Goal: Communication & Community: Answer question/provide support

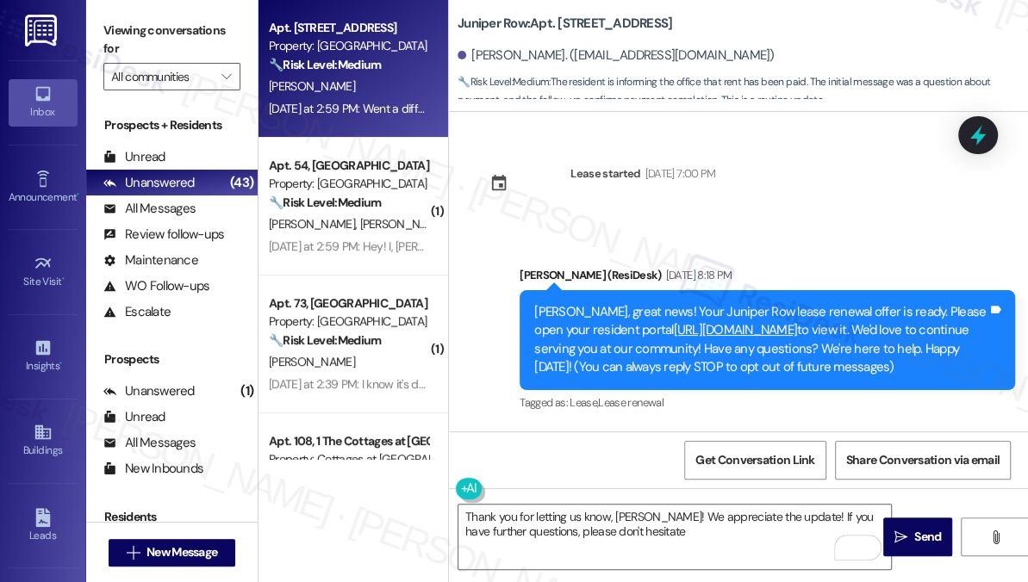
scroll to position [8794, 0]
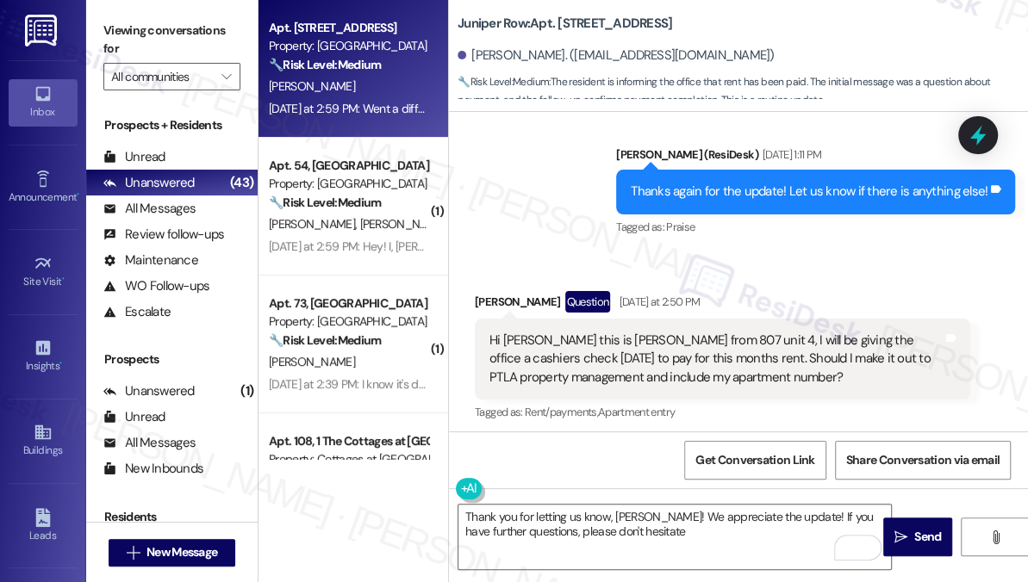
click at [642, 332] on div "Hi [PERSON_NAME] this is [PERSON_NAME] from 807 unit 4, I will be giving the of…" at bounding box center [715, 359] width 453 height 55
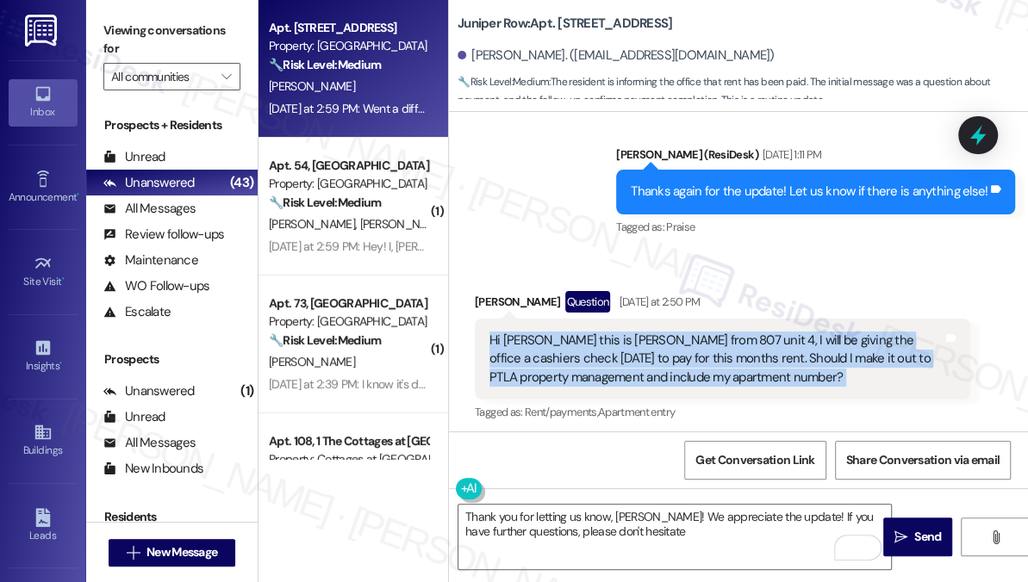
click at [642, 332] on div "Hi [PERSON_NAME] this is [PERSON_NAME] from 807 unit 4, I will be giving the of…" at bounding box center [715, 359] width 453 height 55
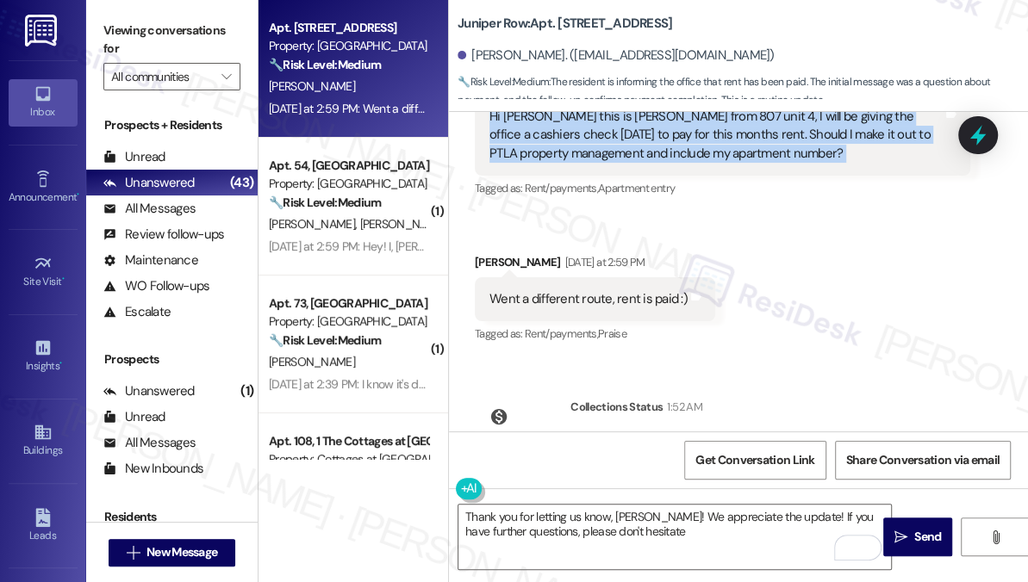
scroll to position [9107, 0]
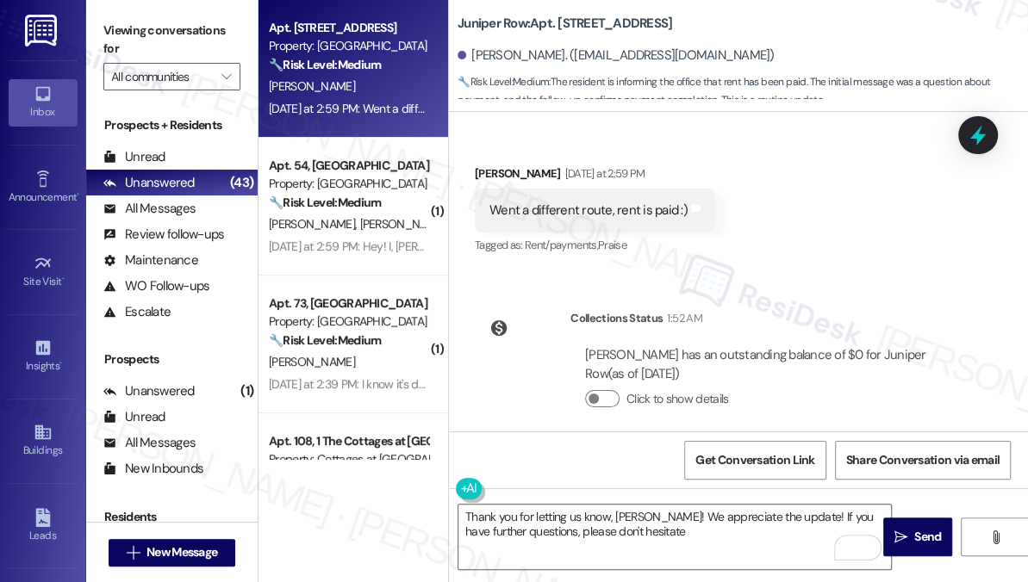
click at [631, 202] on div "Went a different route, rent is paid :)" at bounding box center [588, 211] width 198 height 18
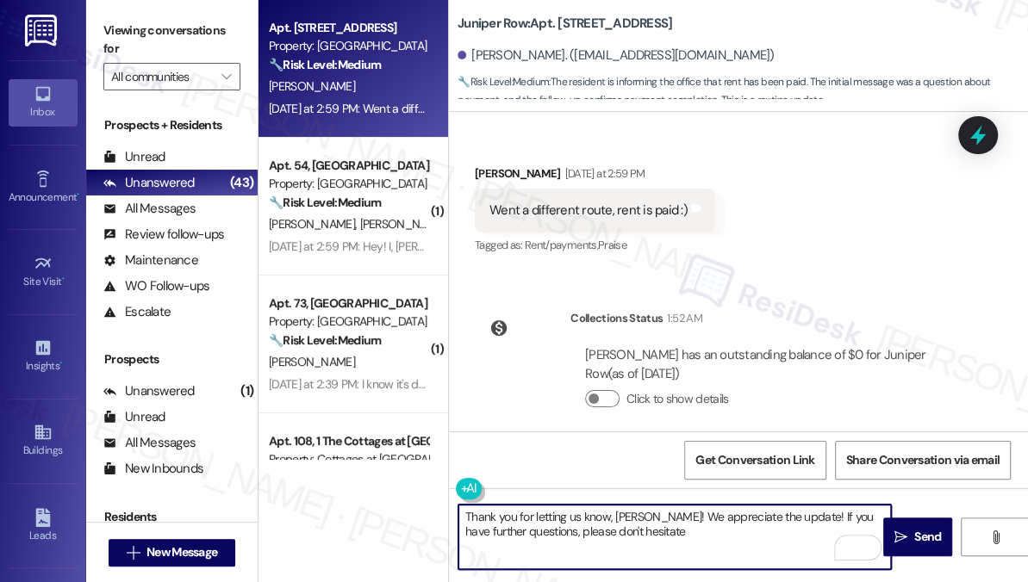
click at [691, 544] on textarea "Thank you for letting us know, [PERSON_NAME]! We appreciate the update! If you …" at bounding box center [674, 537] width 432 height 65
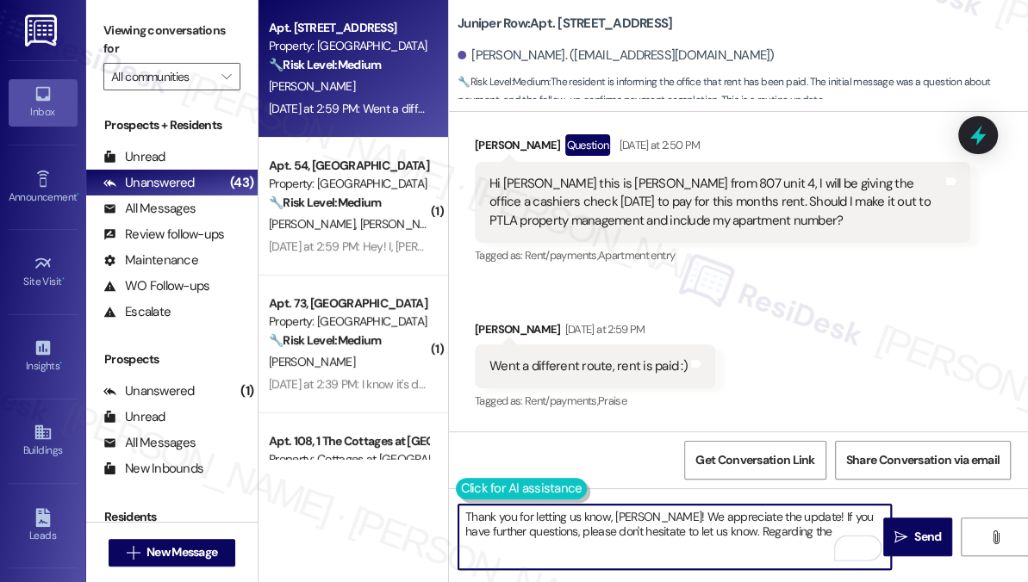
click at [469, 493] on button at bounding box center [522, 489] width 132 height 22
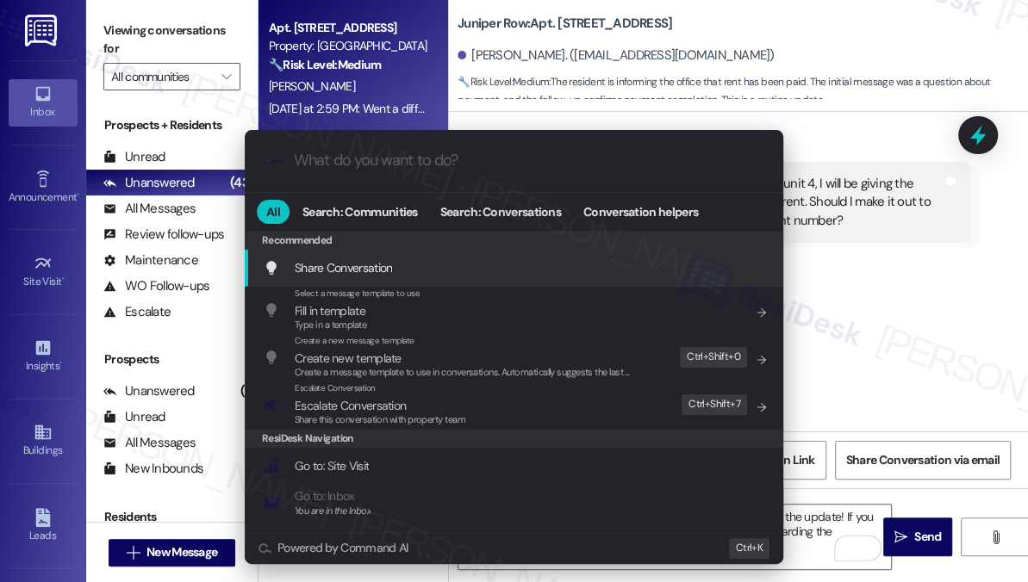
click at [966, 238] on div ".cls-1{fill:#0a055f;}.cls-2{fill:#0cc4c4;} resideskLogoBlueOrange All Search: C…" at bounding box center [514, 291] width 1028 height 582
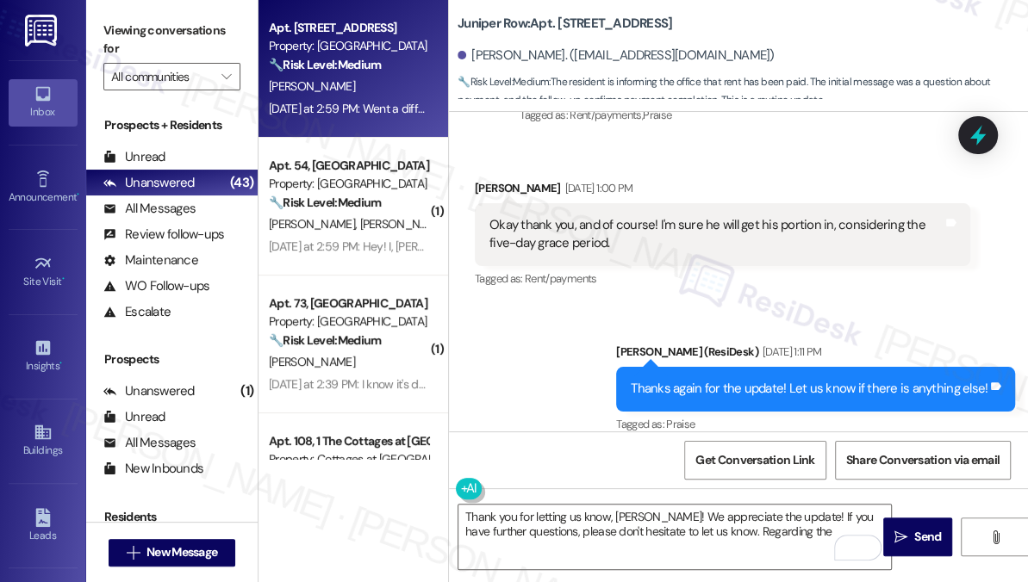
scroll to position [8559, 0]
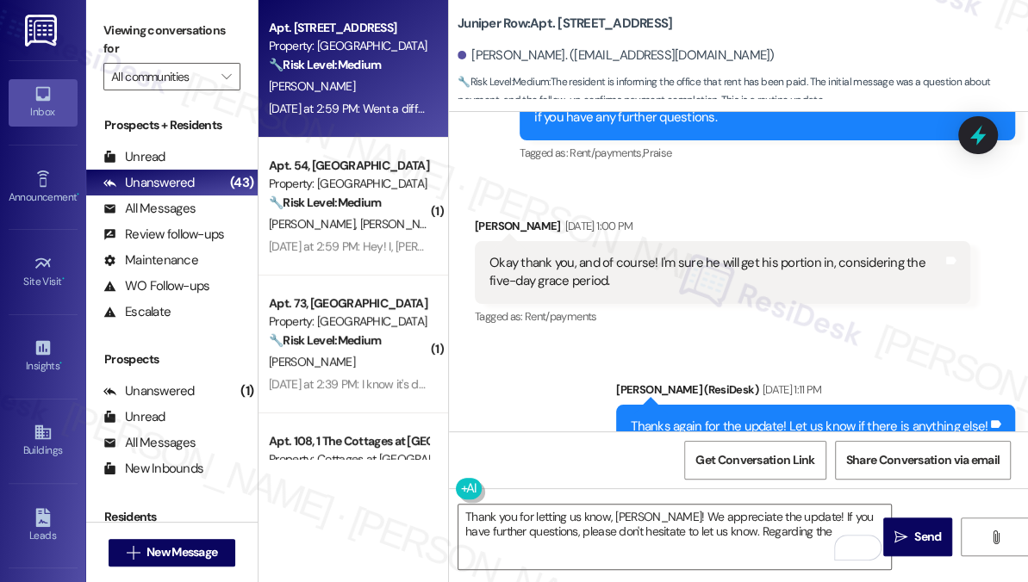
click at [606, 254] on div "Okay thank you, and of course! I'm sure he will get his portion in, considering…" at bounding box center [715, 272] width 453 height 37
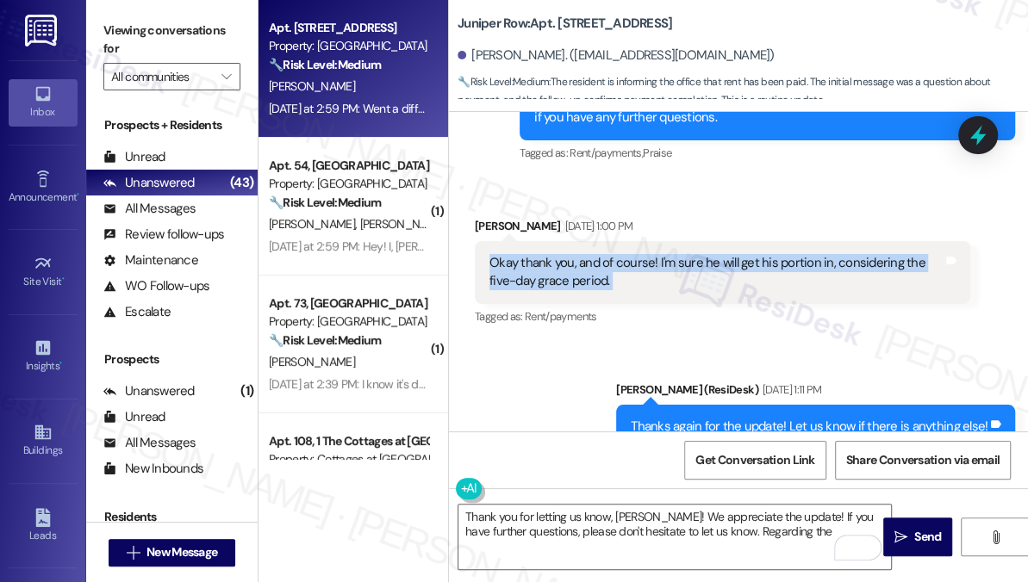
click at [606, 254] on div "Okay thank you, and of course! I'm sure he will get his portion in, considering…" at bounding box center [715, 272] width 453 height 37
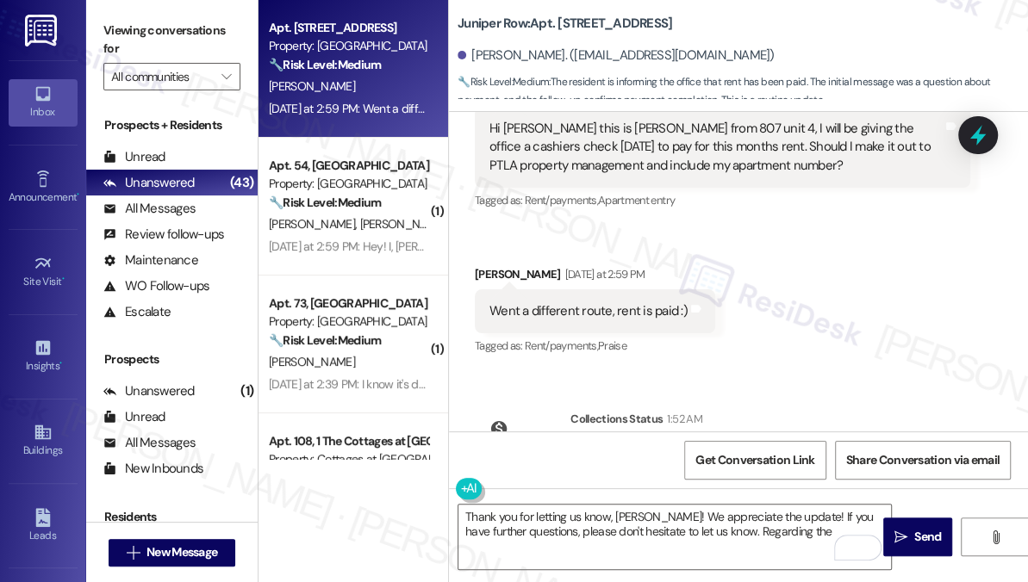
scroll to position [9107, 0]
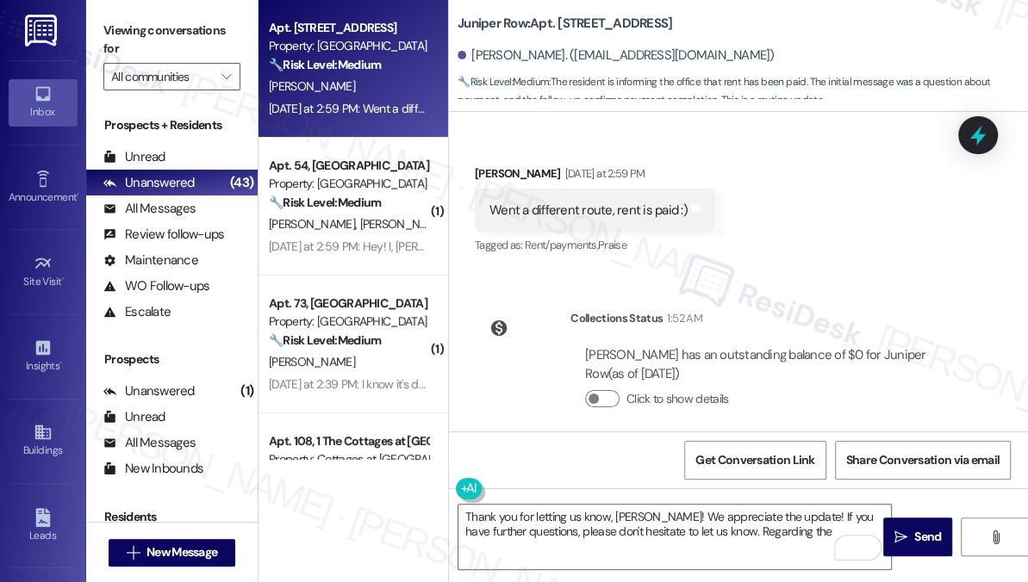
click at [597, 202] on div "Went a different route, rent is paid :)" at bounding box center [588, 211] width 198 height 18
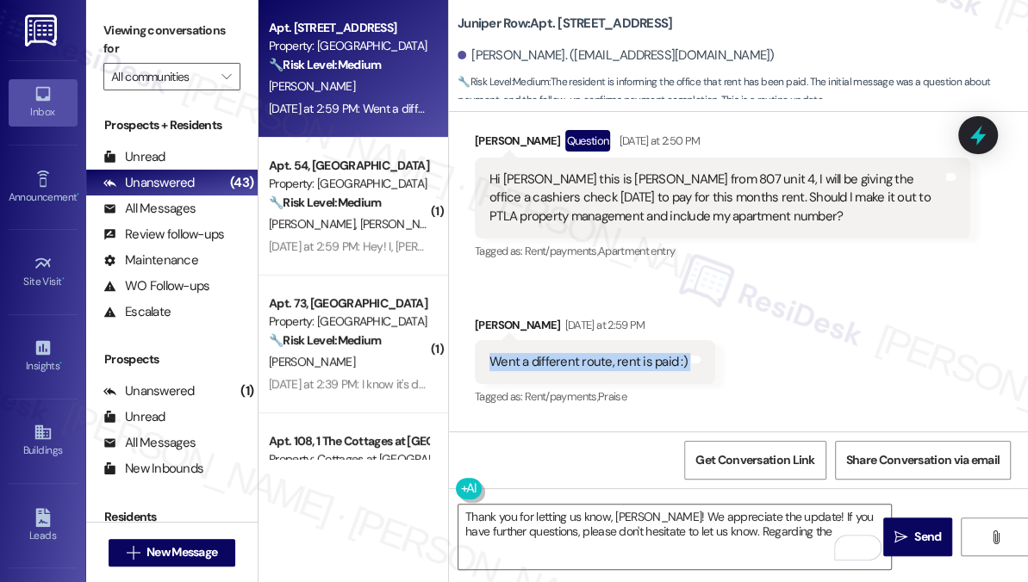
scroll to position [8951, 0]
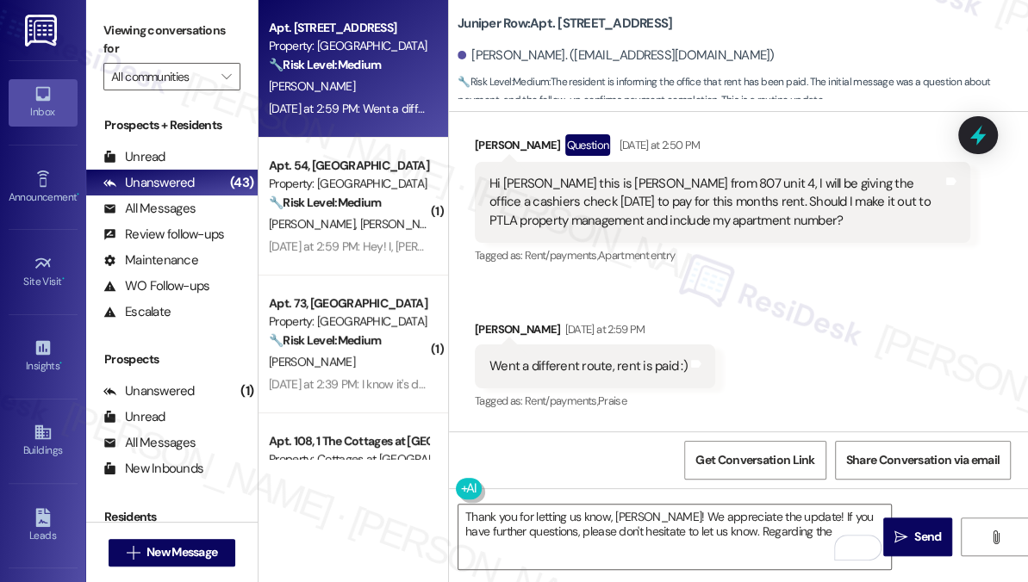
click at [666, 188] on div "Hi [PERSON_NAME] this is [PERSON_NAME] from 807 unit 4, I will be giving the of…" at bounding box center [715, 202] width 453 height 55
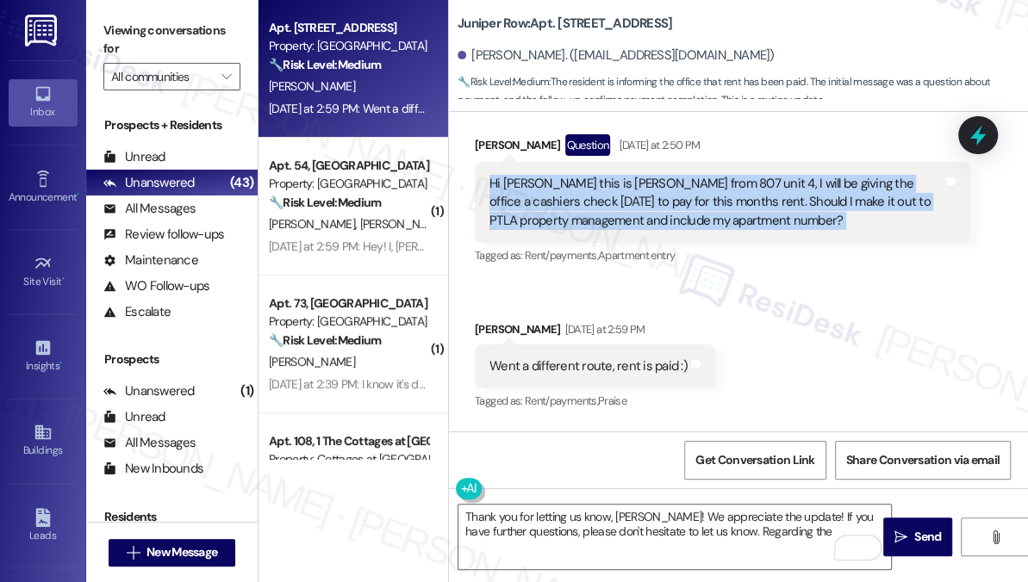
click at [666, 188] on div "Hi [PERSON_NAME] this is [PERSON_NAME] from 807 unit 4, I will be giving the of…" at bounding box center [715, 202] width 453 height 55
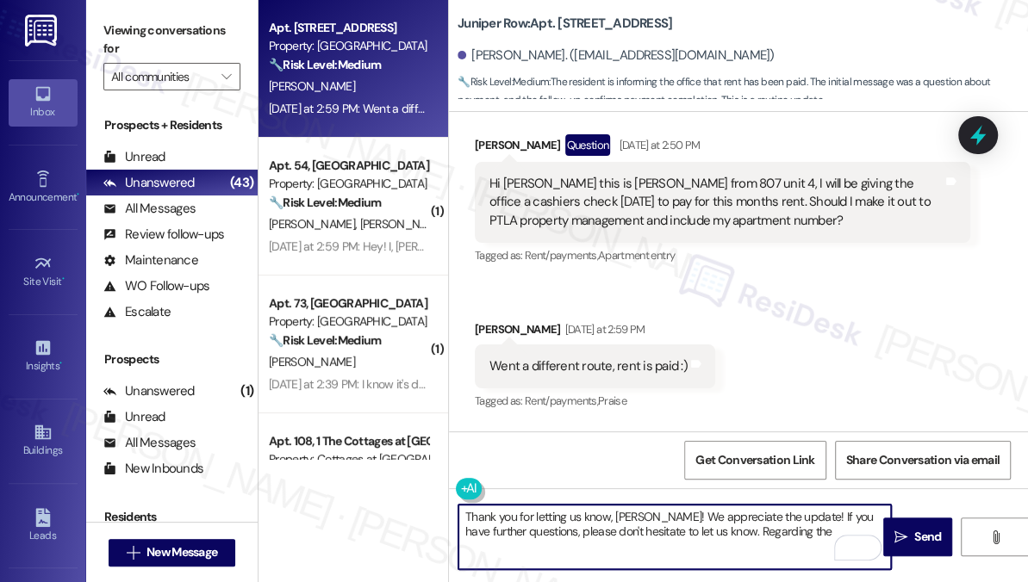
click at [597, 525] on textarea "Thank you for letting us know, [PERSON_NAME]! We appreciate the update! If you …" at bounding box center [674, 537] width 432 height 65
click at [726, 515] on textarea "Thank you for letting us know, [PERSON_NAME]! We appreciate the update! If you …" at bounding box center [674, 537] width 432 height 65
click at [780, 519] on textarea "Thank you for letting us know, [PERSON_NAME]! We appreciate the update! If you …" at bounding box center [674, 537] width 432 height 65
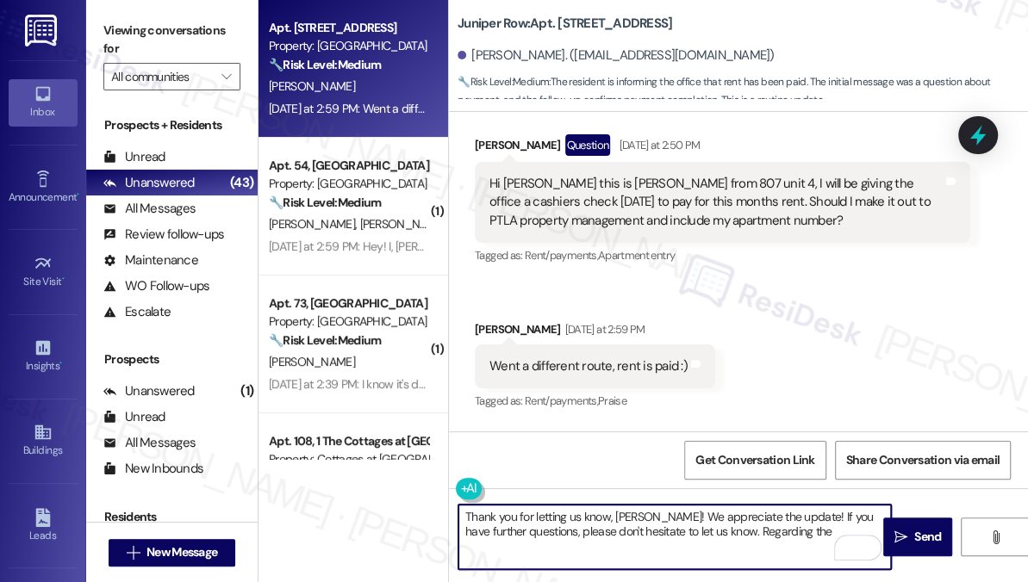
click at [780, 519] on textarea "Thank you for letting us know, [PERSON_NAME]! We appreciate the update! If you …" at bounding box center [674, 537] width 432 height 65
click at [603, 528] on textarea "Thank you for letting us know, [PERSON_NAME]! We appreciate the update! If you …" at bounding box center [674, 537] width 432 height 65
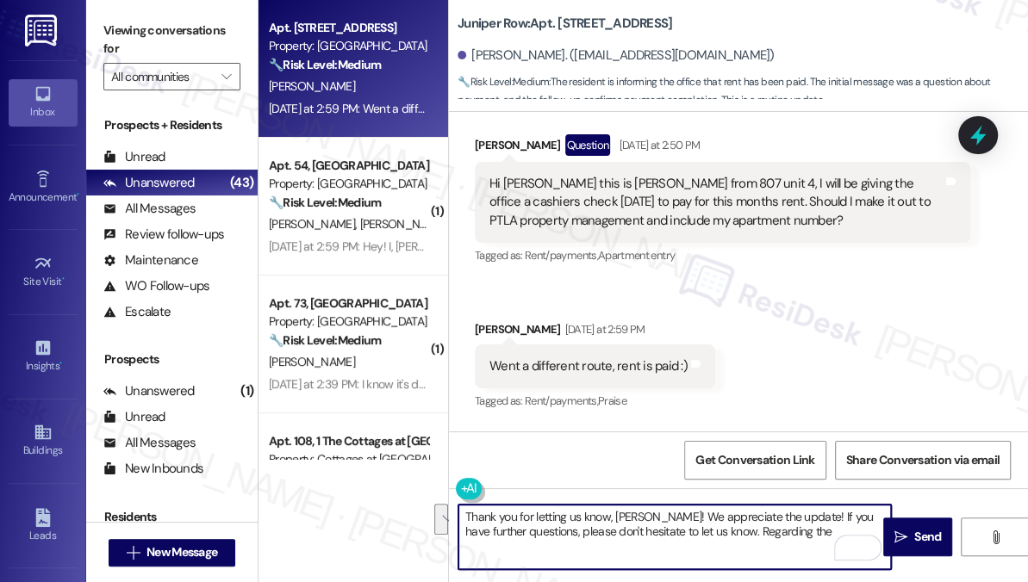
click at [783, 527] on textarea "Thank you for letting us know, [PERSON_NAME]! We appreciate the update! If you …" at bounding box center [674, 537] width 432 height 65
click at [814, 532] on textarea "Thank you for letting us know, [PERSON_NAME]! We appreciate the update! If you …" at bounding box center [674, 537] width 432 height 65
drag, startPoint x: 814, startPoint y: 532, endPoint x: 751, endPoint y: 534, distance: 62.9
click at [751, 534] on textarea "Thank you for letting us know, [PERSON_NAME]! We appreciate the update! If you …" at bounding box center [674, 537] width 432 height 65
type textarea "Thank you for letting us know, [PERSON_NAME]! We appreciate the update! If you …"
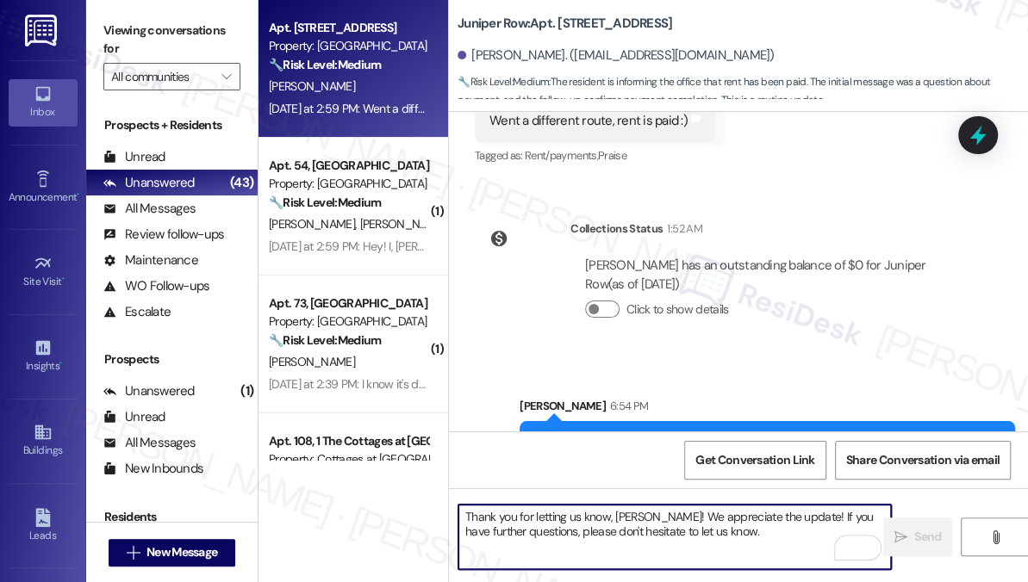
scroll to position [9246, 0]
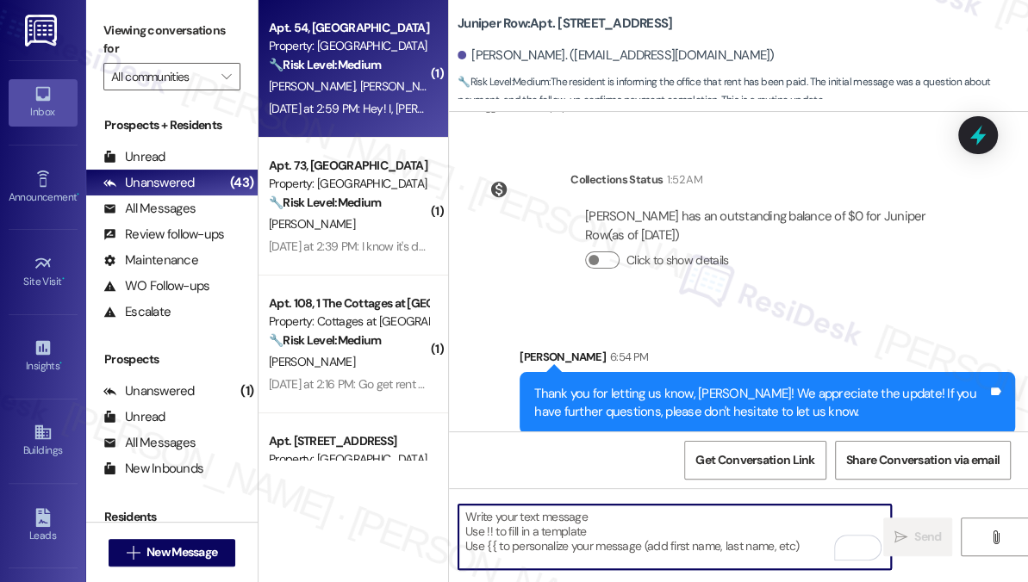
click at [376, 98] on div "[DATE] at 2:59 PM: Hey! I, [PERSON_NAME], already paid my rent and so did [PERS…" at bounding box center [348, 109] width 163 height 22
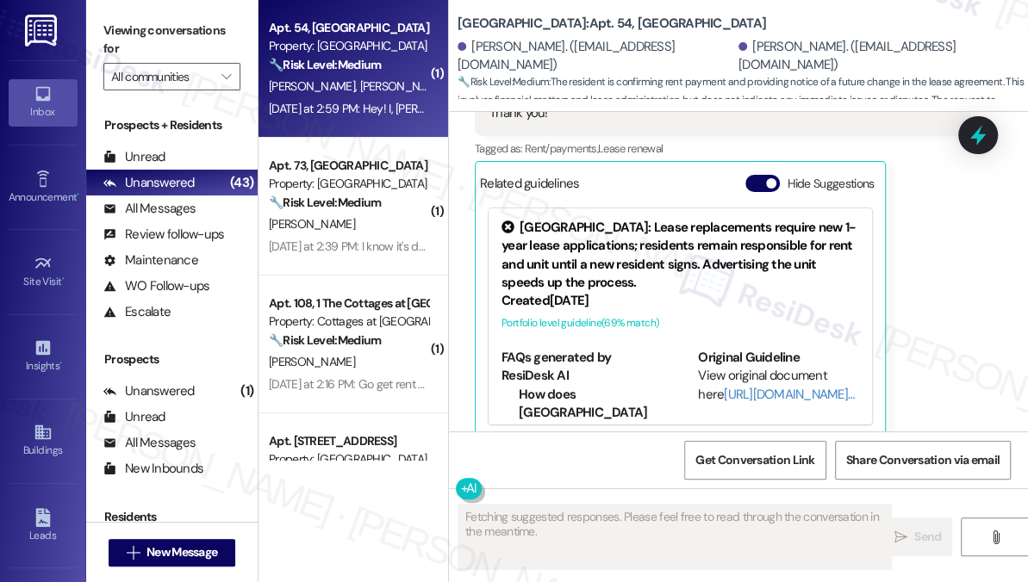
scroll to position [158, 0]
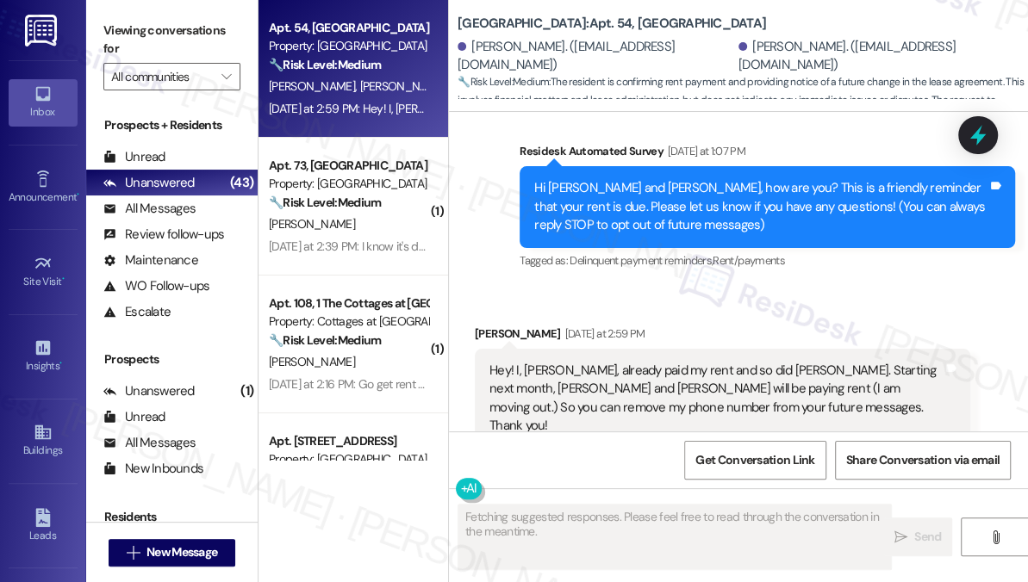
click at [540, 373] on div "Hey! I, [PERSON_NAME], already paid my rent and so did [PERSON_NAME]. Starting …" at bounding box center [715, 399] width 453 height 74
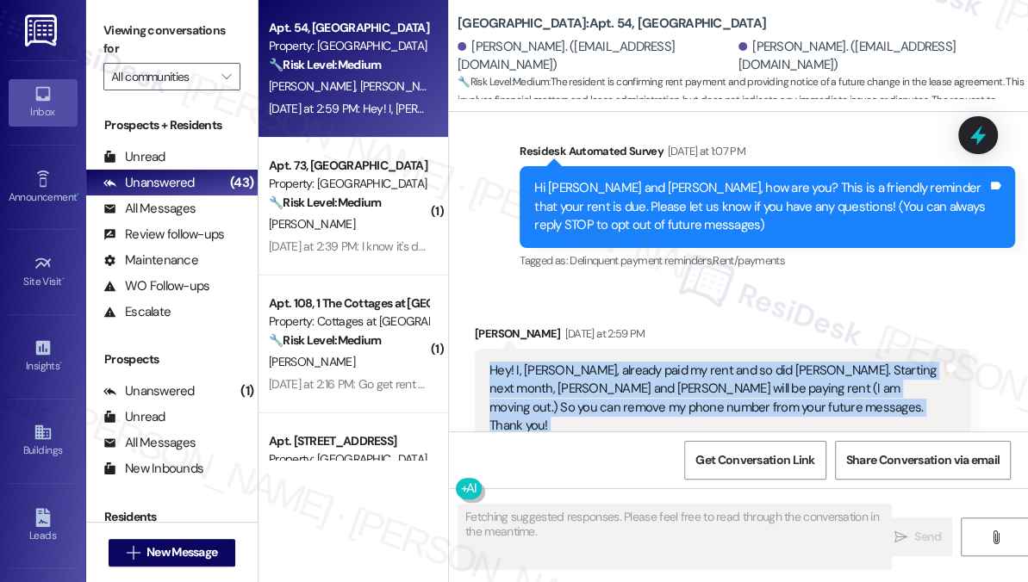
click at [540, 373] on div "Hey! I, [PERSON_NAME], already paid my rent and so did [PERSON_NAME]. Starting …" at bounding box center [715, 399] width 453 height 74
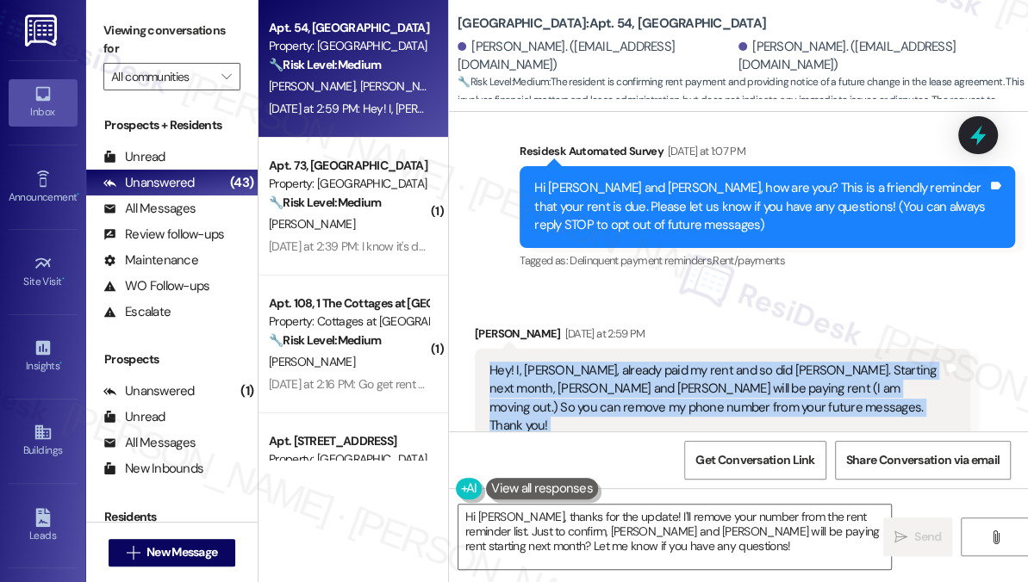
click at [656, 385] on div "Hey! I, [PERSON_NAME], already paid my rent and so did [PERSON_NAME]. Starting …" at bounding box center [715, 399] width 453 height 74
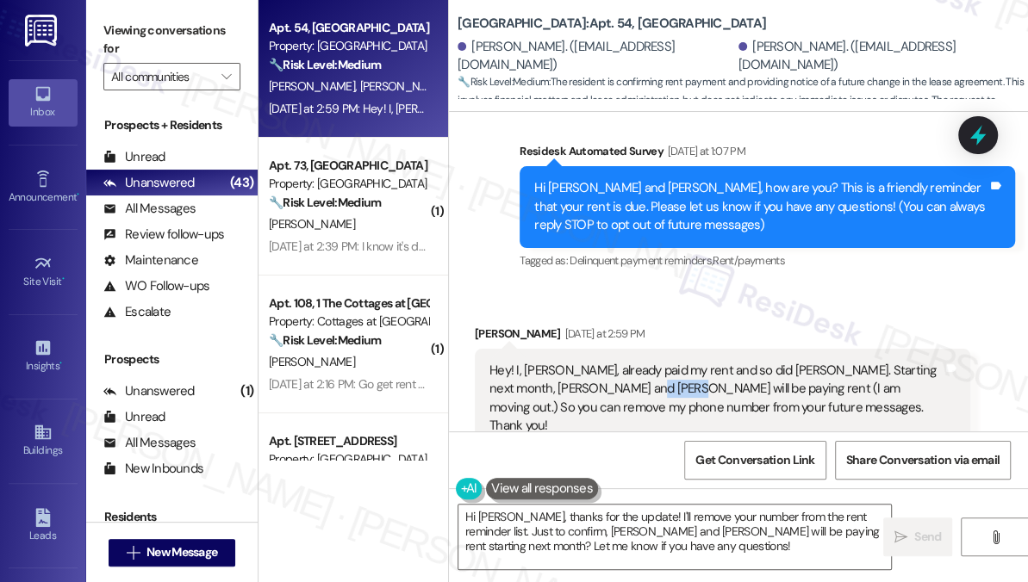
click at [656, 385] on div "Hey! I, [PERSON_NAME], already paid my rent and so did [PERSON_NAME]. Starting …" at bounding box center [715, 399] width 453 height 74
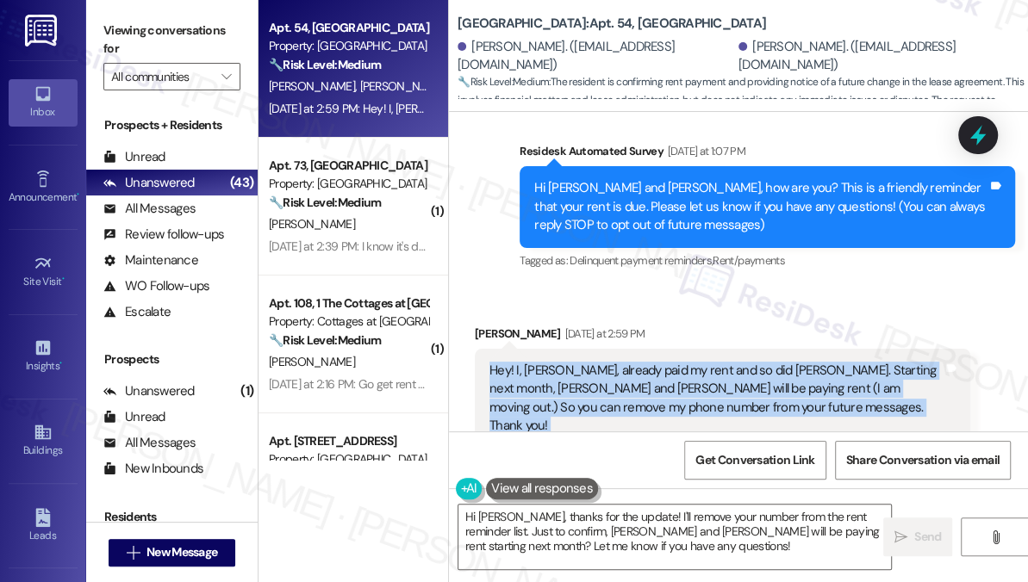
click at [656, 385] on div "Hey! I, [PERSON_NAME], already paid my rent and so did [PERSON_NAME]. Starting …" at bounding box center [715, 399] width 453 height 74
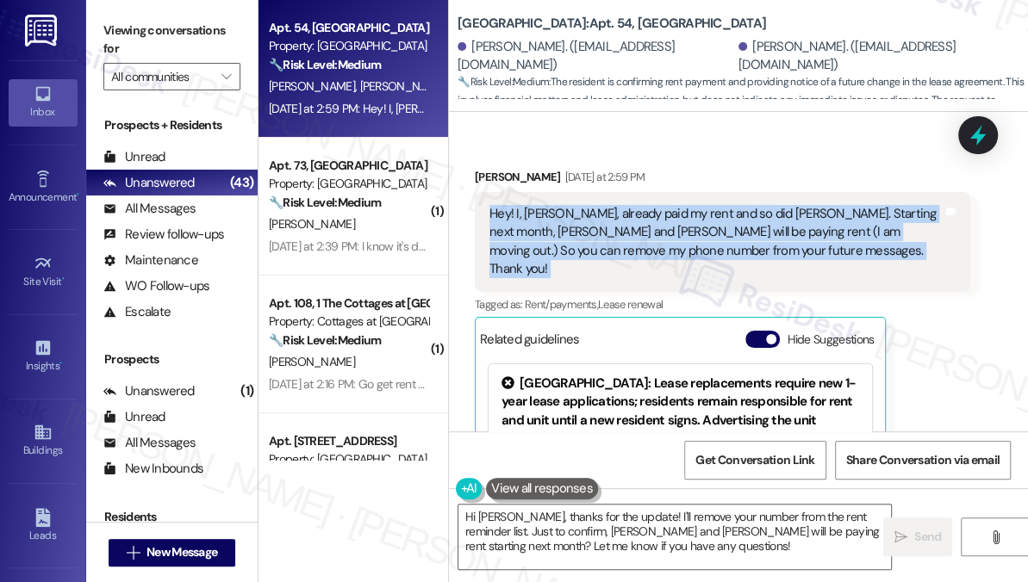
click at [680, 227] on div "Hey! I, [PERSON_NAME], already paid my rent and so did [PERSON_NAME]. Starting …" at bounding box center [715, 242] width 453 height 74
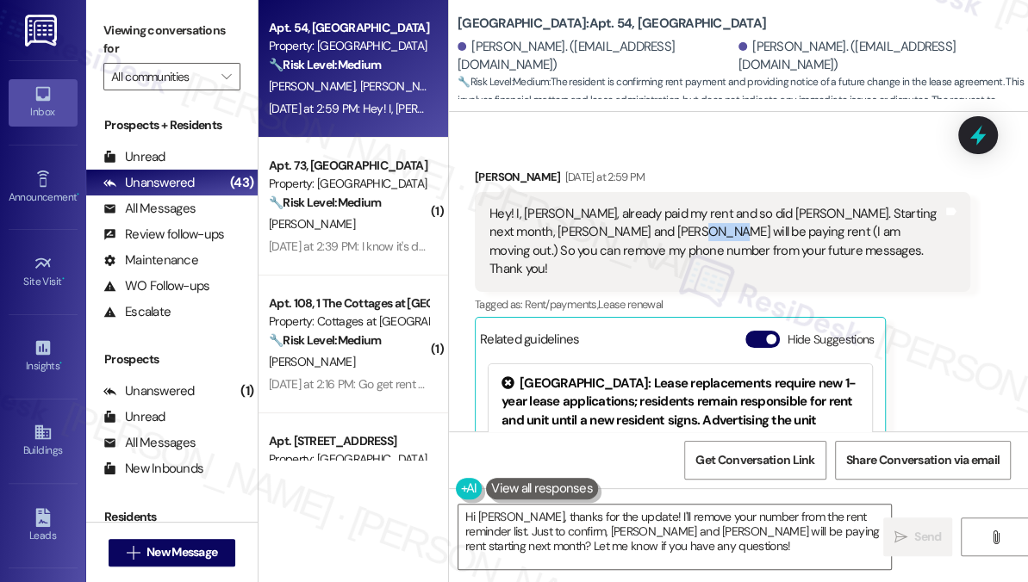
click at [680, 227] on div "Hey! I, [PERSON_NAME], already paid my rent and so did [PERSON_NAME]. Starting …" at bounding box center [715, 242] width 453 height 74
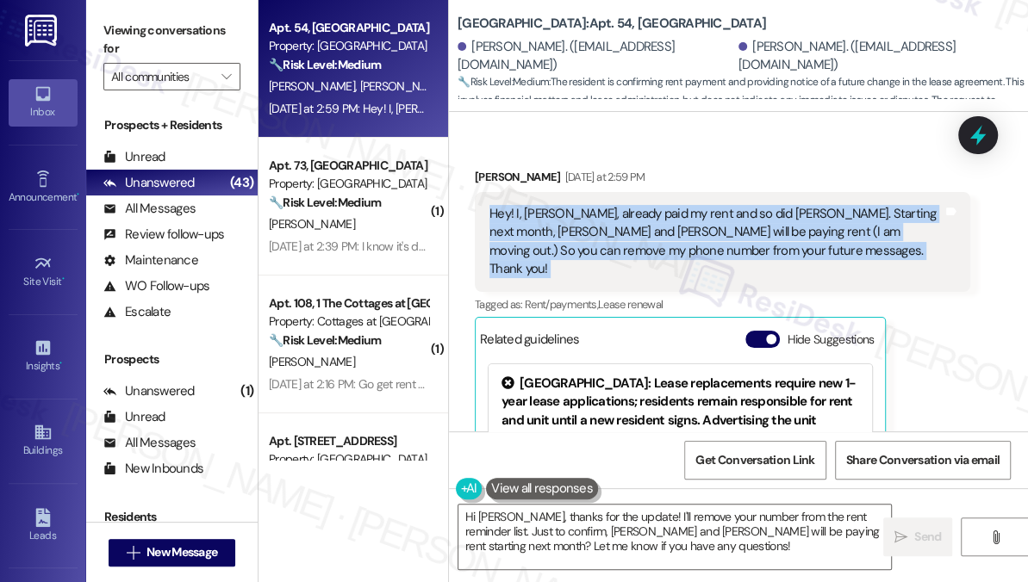
click at [680, 227] on div "Hey! I, [PERSON_NAME], already paid my rent and so did [PERSON_NAME]. Starting …" at bounding box center [715, 242] width 453 height 74
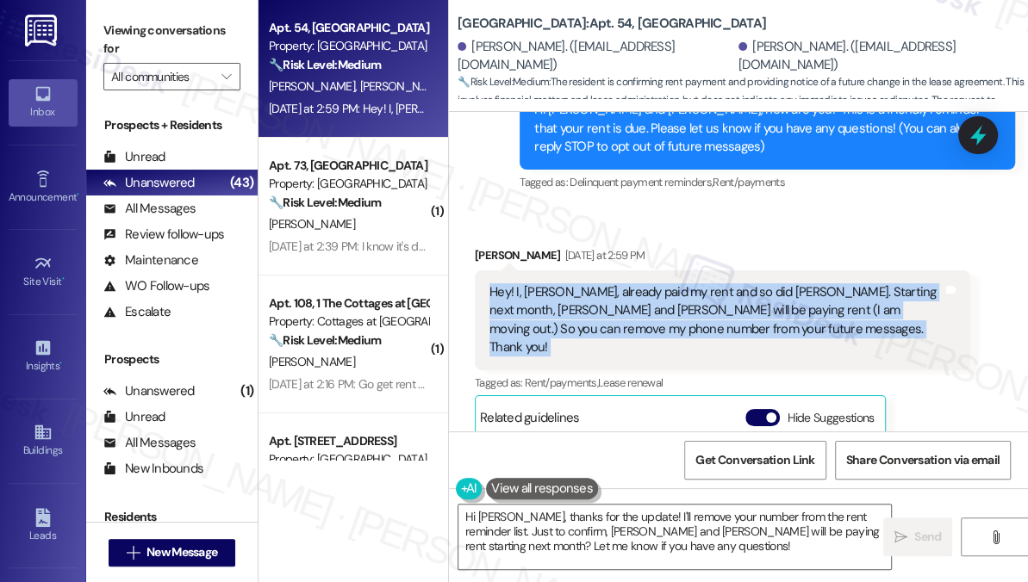
click at [584, 304] on div "Hey! I, [PERSON_NAME], already paid my rent and so did [PERSON_NAME]. Starting …" at bounding box center [715, 320] width 453 height 74
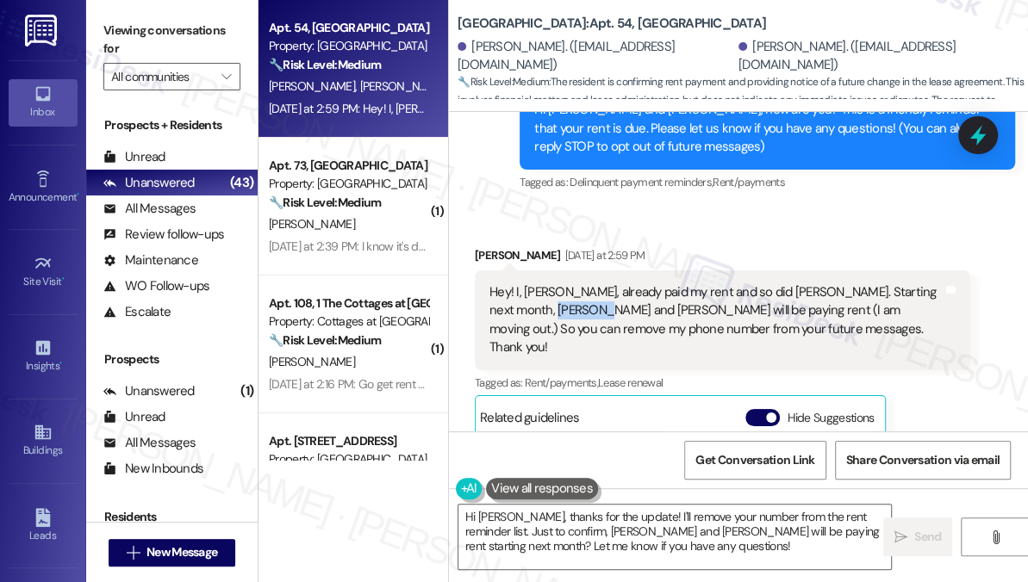
click at [584, 304] on div "Hey! I, [PERSON_NAME], already paid my rent and so did [PERSON_NAME]. Starting …" at bounding box center [715, 320] width 453 height 74
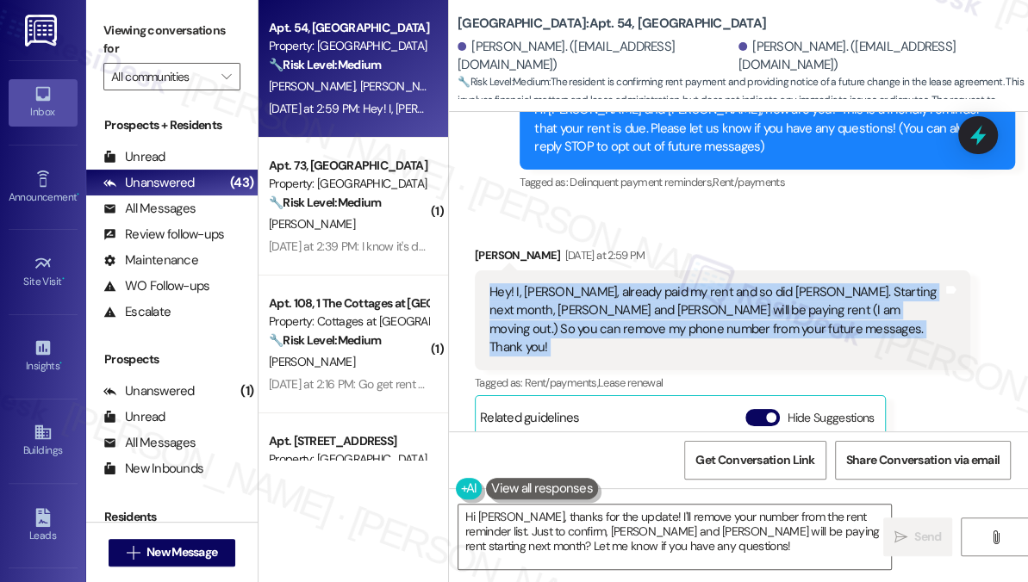
click at [584, 304] on div "Hey! I, [PERSON_NAME], already paid my rent and so did [PERSON_NAME]. Starting …" at bounding box center [715, 320] width 453 height 74
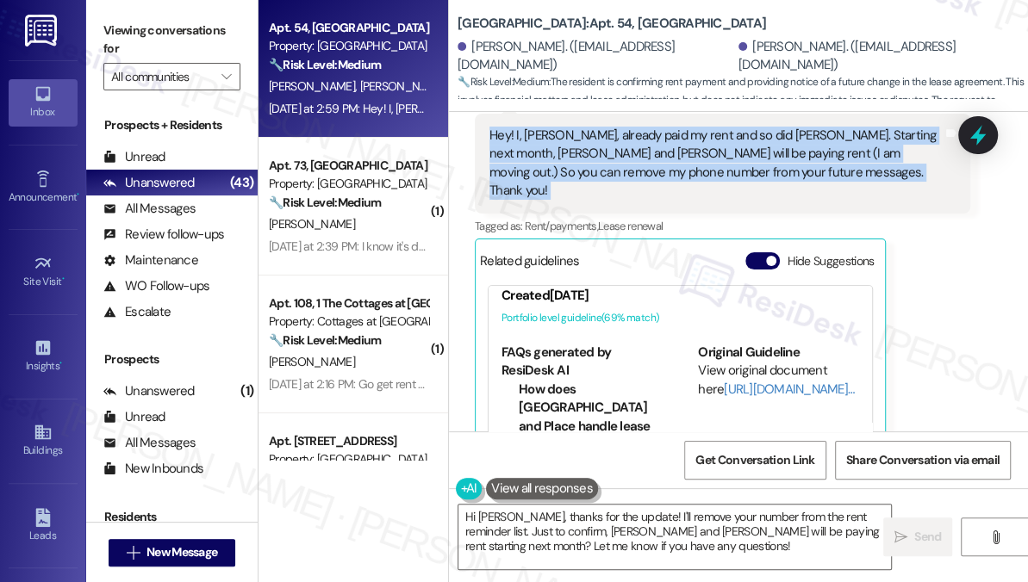
scroll to position [156, 0]
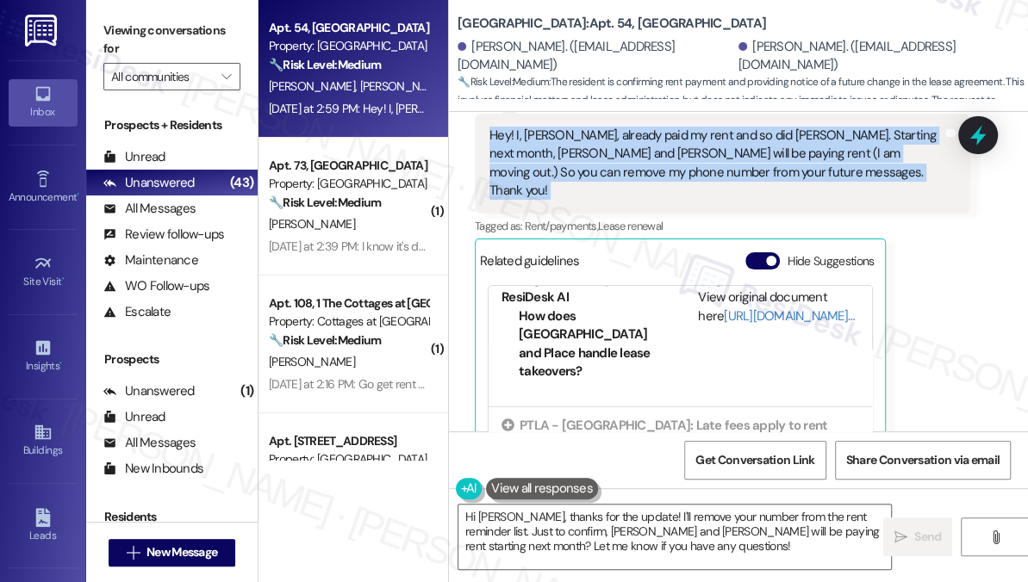
click at [613, 153] on div "Hey! I, [PERSON_NAME], already paid my rent and so did [PERSON_NAME]. Starting …" at bounding box center [715, 164] width 453 height 74
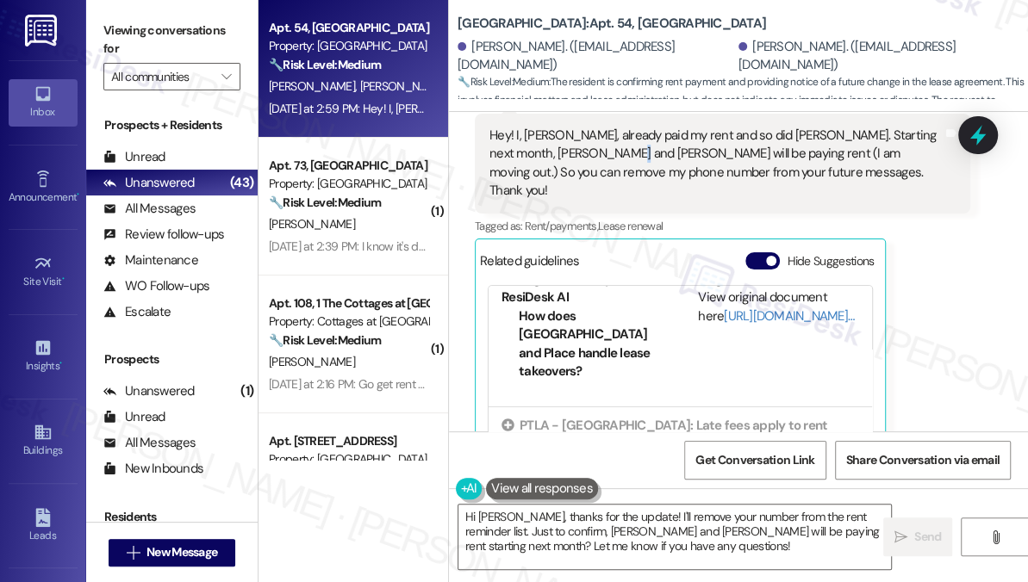
click at [613, 153] on div "Hey! I, [PERSON_NAME], already paid my rent and so did [PERSON_NAME]. Starting …" at bounding box center [715, 164] width 453 height 74
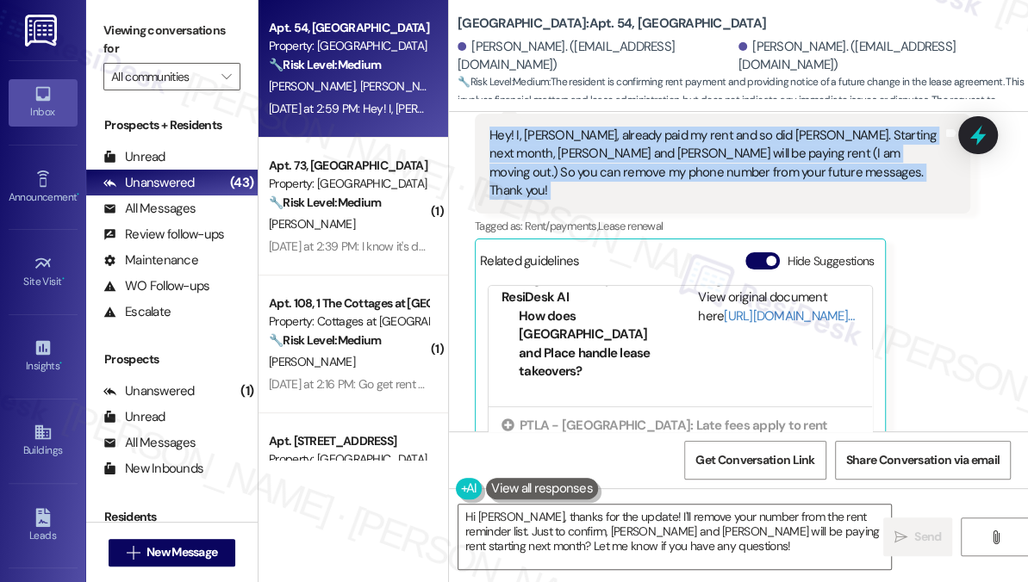
click at [613, 153] on div "Hey! I, [PERSON_NAME], already paid my rent and so did [PERSON_NAME]. Starting …" at bounding box center [715, 164] width 453 height 74
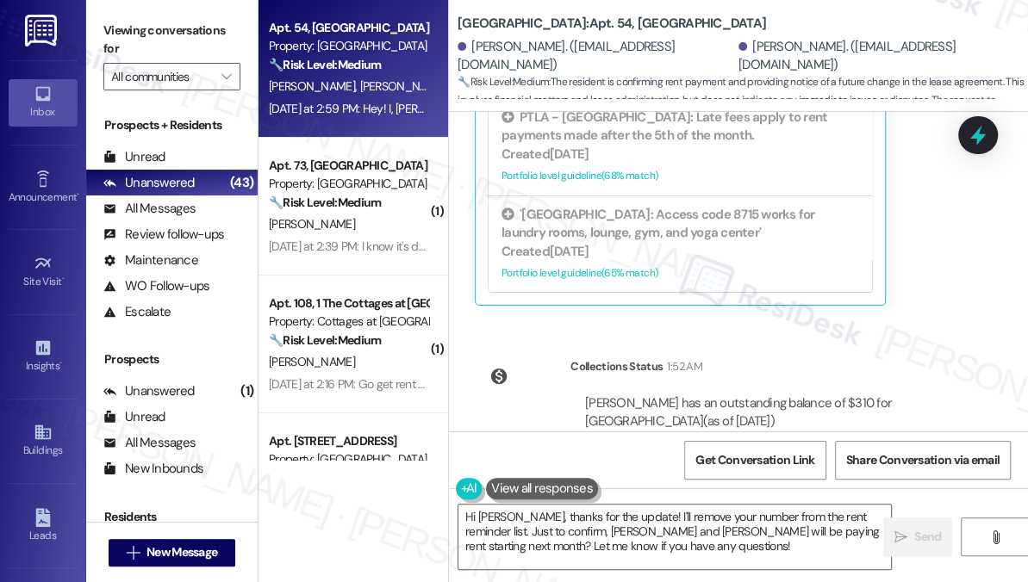
scroll to position [649, 0]
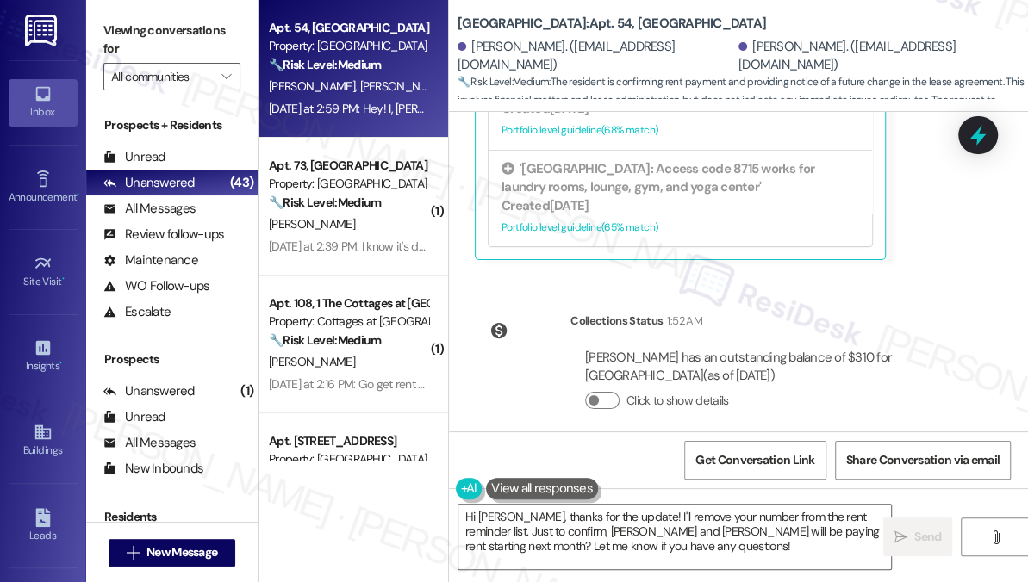
click at [681, 386] on div "Click to show details" at bounding box center [770, 405] width 370 height 38
click at [682, 386] on div "Click to show details" at bounding box center [770, 405] width 370 height 38
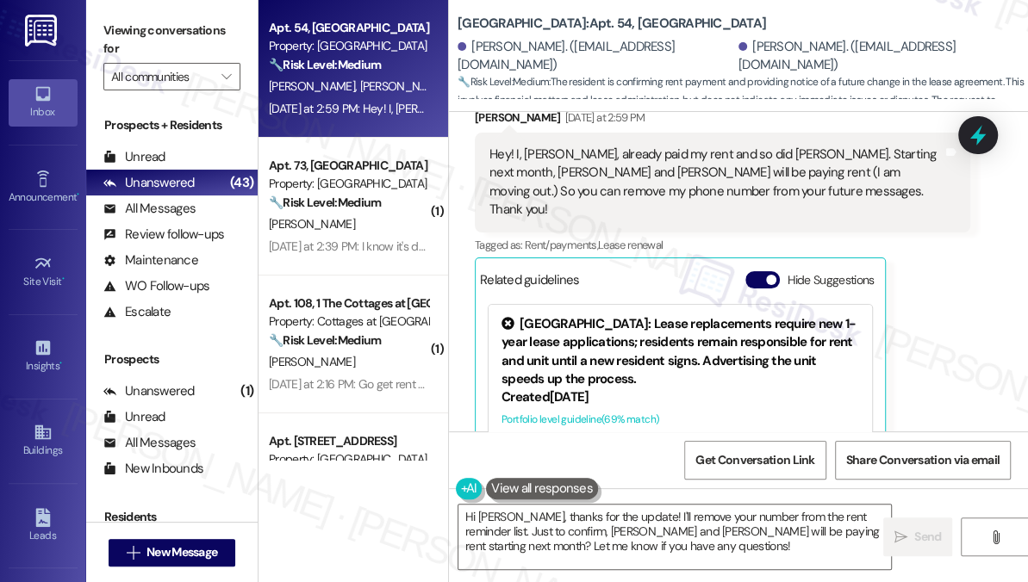
scroll to position [335, 0]
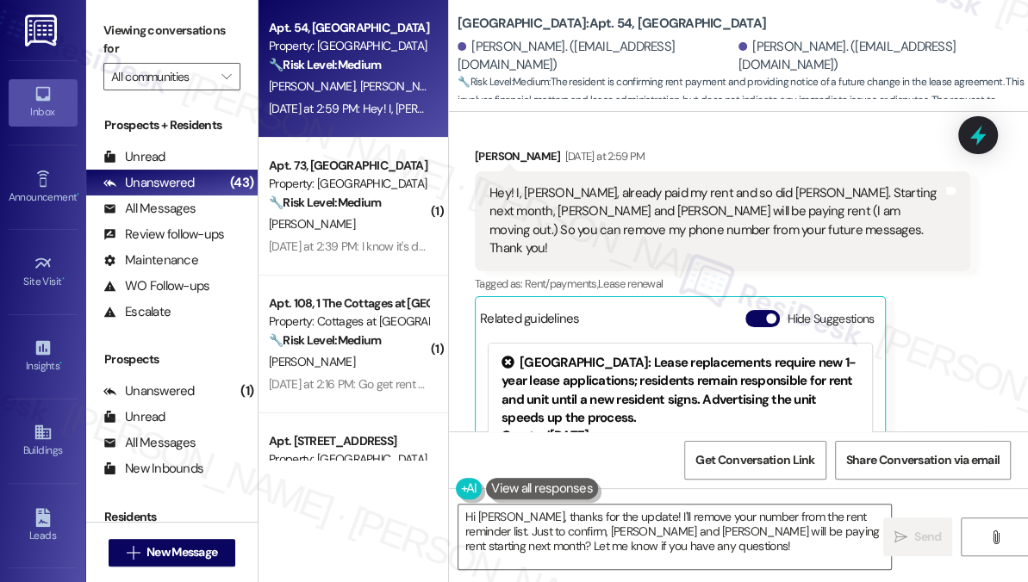
click at [566, 188] on div "Hey! I, [PERSON_NAME], already paid my rent and so did [PERSON_NAME]. Starting …" at bounding box center [715, 221] width 453 height 74
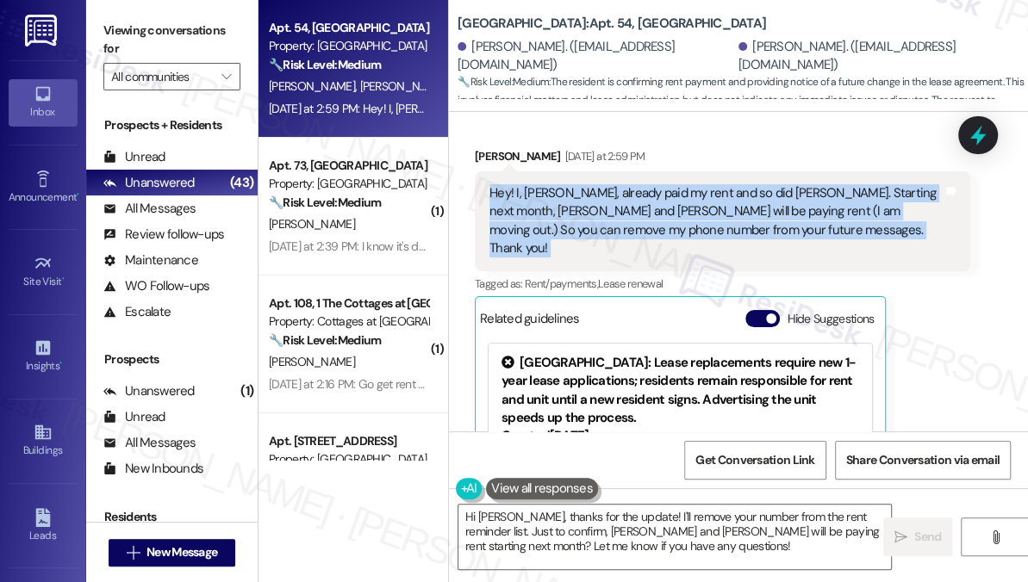
click at [566, 188] on div "Hey! I, [PERSON_NAME], already paid my rent and so did [PERSON_NAME]. Starting …" at bounding box center [715, 221] width 453 height 74
click at [543, 191] on div "Hey! I, [PERSON_NAME], already paid my rent and so did [PERSON_NAME]. Starting …" at bounding box center [715, 221] width 453 height 74
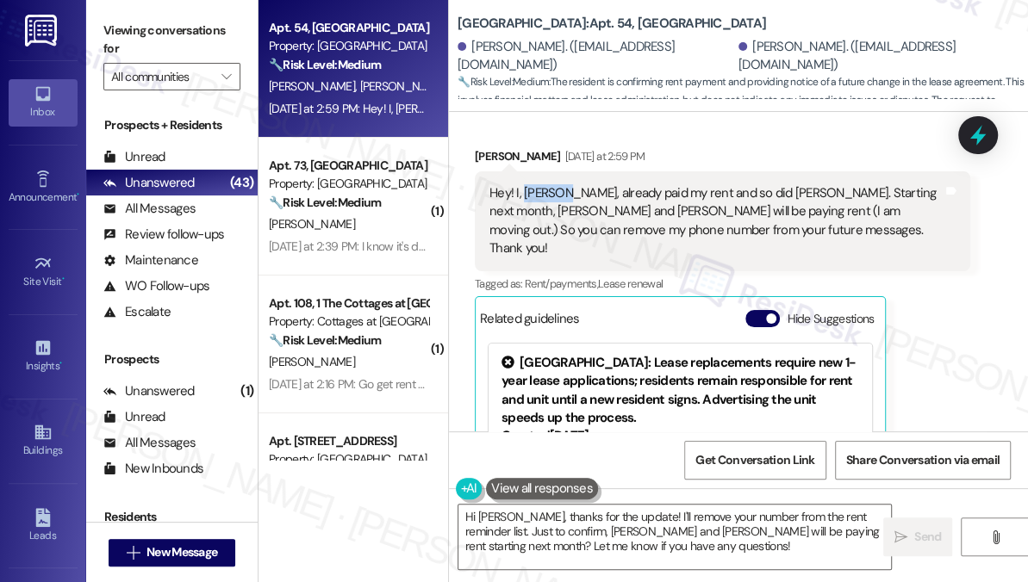
click at [543, 191] on div "Hey! I, [PERSON_NAME], already paid my rent and so did [PERSON_NAME]. Starting …" at bounding box center [715, 221] width 453 height 74
click at [608, 193] on div "Hey! I, [PERSON_NAME], already paid my rent and so did [PERSON_NAME]. Starting …" at bounding box center [715, 221] width 453 height 74
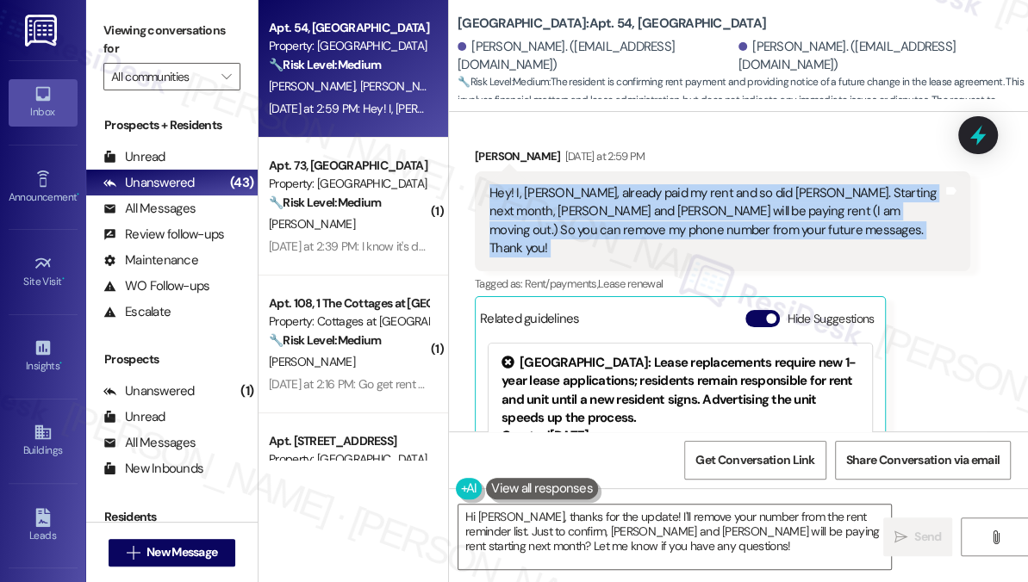
click at [608, 193] on div "Hey! I, [PERSON_NAME], already paid my rent and so did [PERSON_NAME]. Starting …" at bounding box center [715, 221] width 453 height 74
click at [772, 214] on div "Hey! I, [PERSON_NAME], already paid my rent and so did [PERSON_NAME]. Starting …" at bounding box center [715, 221] width 453 height 74
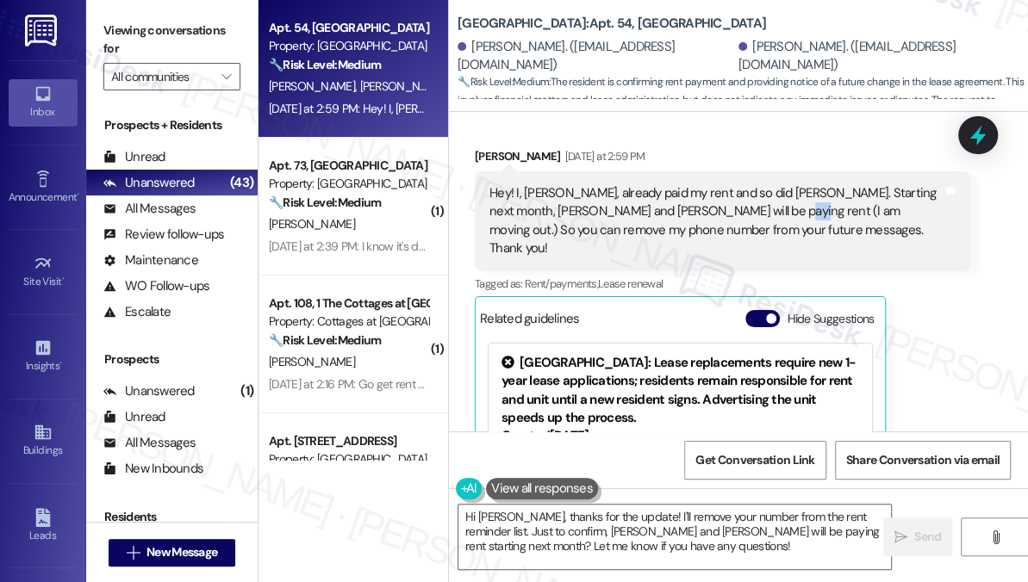
click at [772, 214] on div "Hey! I, [PERSON_NAME], already paid my rent and so did [PERSON_NAME]. Starting …" at bounding box center [715, 221] width 453 height 74
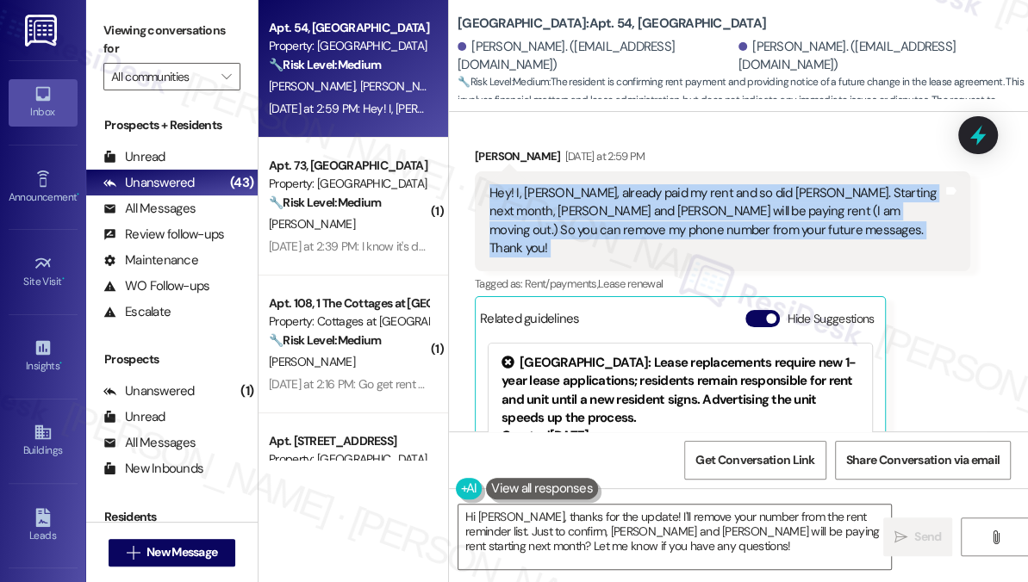
click at [772, 214] on div "Hey! I, [PERSON_NAME], already paid my rent and so did [PERSON_NAME]. Starting …" at bounding box center [715, 221] width 453 height 74
click at [539, 513] on textarea "Hi [PERSON_NAME], thanks for the update! I'll remove your number from the rent …" at bounding box center [674, 537] width 432 height 65
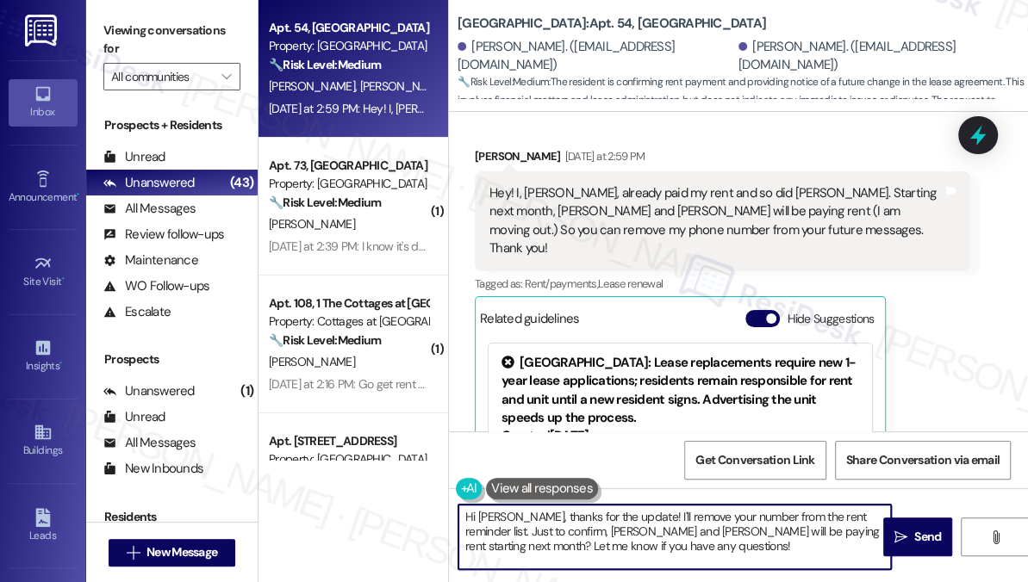
click at [539, 513] on textarea "Hi [PERSON_NAME], thanks for the update! I'll remove your number from the rent …" at bounding box center [674, 537] width 432 height 65
click at [663, 519] on textarea "Hi [PERSON_NAME], thanks for the update! I'll remove your number from the rent …" at bounding box center [674, 537] width 432 height 65
drag, startPoint x: 482, startPoint y: 528, endPoint x: 651, endPoint y: 532, distance: 168.9
click at [651, 532] on textarea "Hi [PERSON_NAME], thanks for the update! I'll remove your number from the rent …" at bounding box center [674, 537] width 432 height 65
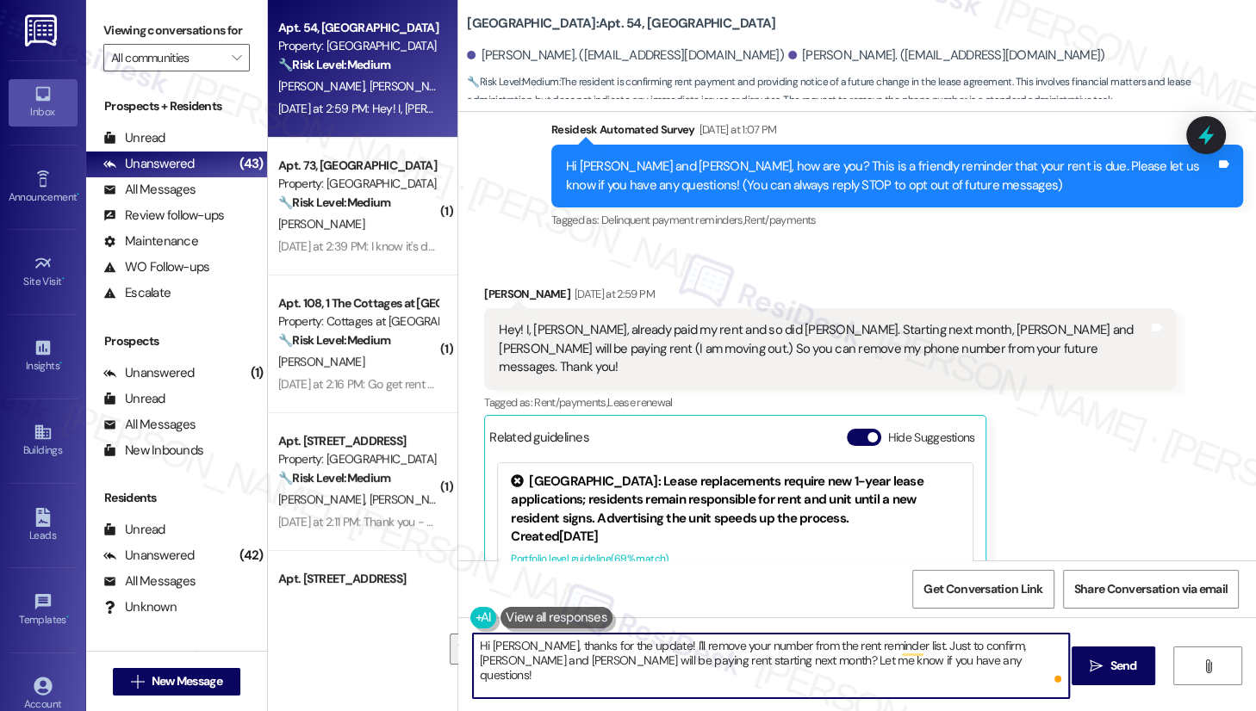
scroll to position [179, 0]
click at [662, 581] on textarea "Hi [PERSON_NAME], thanks for the update! I'll remove your number from the rent …" at bounding box center [771, 666] width 596 height 65
click at [923, 581] on textarea "Hi [PERSON_NAME], thanks for the update! I'll remove your number from the rent …" at bounding box center [771, 666] width 596 height 65
click at [600, 336] on div "Hey! I, [PERSON_NAME], already paid my rent and so did [PERSON_NAME]. Starting …" at bounding box center [823, 348] width 649 height 55
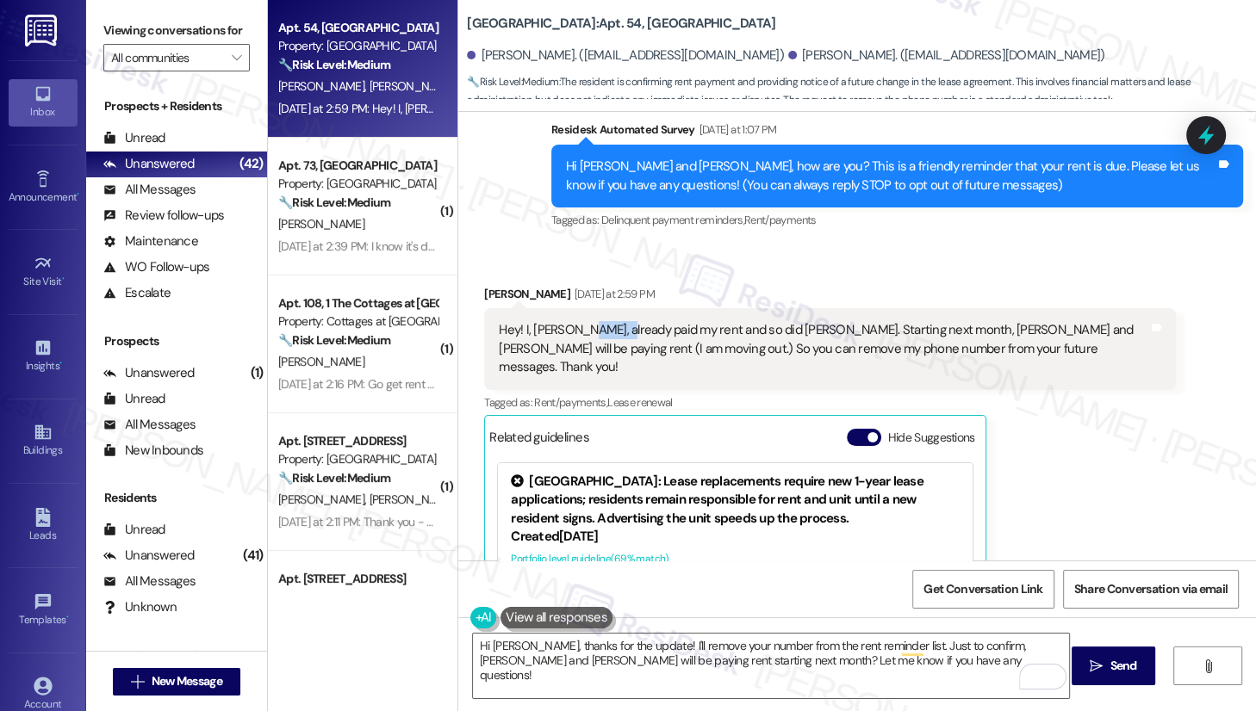
click at [600, 336] on div "Hey! I, [PERSON_NAME], already paid my rent and so did [PERSON_NAME]. Starting …" at bounding box center [823, 348] width 649 height 55
click at [917, 339] on div "Hey! I, [PERSON_NAME], already paid my rent and so did [PERSON_NAME]. Starting …" at bounding box center [823, 348] width 649 height 55
click at [916, 339] on div "Hey! I, [PERSON_NAME], already paid my rent and so did [PERSON_NAME]. Starting …" at bounding box center [823, 348] width 649 height 55
click at [631, 581] on textarea "Hi [PERSON_NAME], thanks for the update! I'll remove your number from the rent …" at bounding box center [771, 666] width 596 height 65
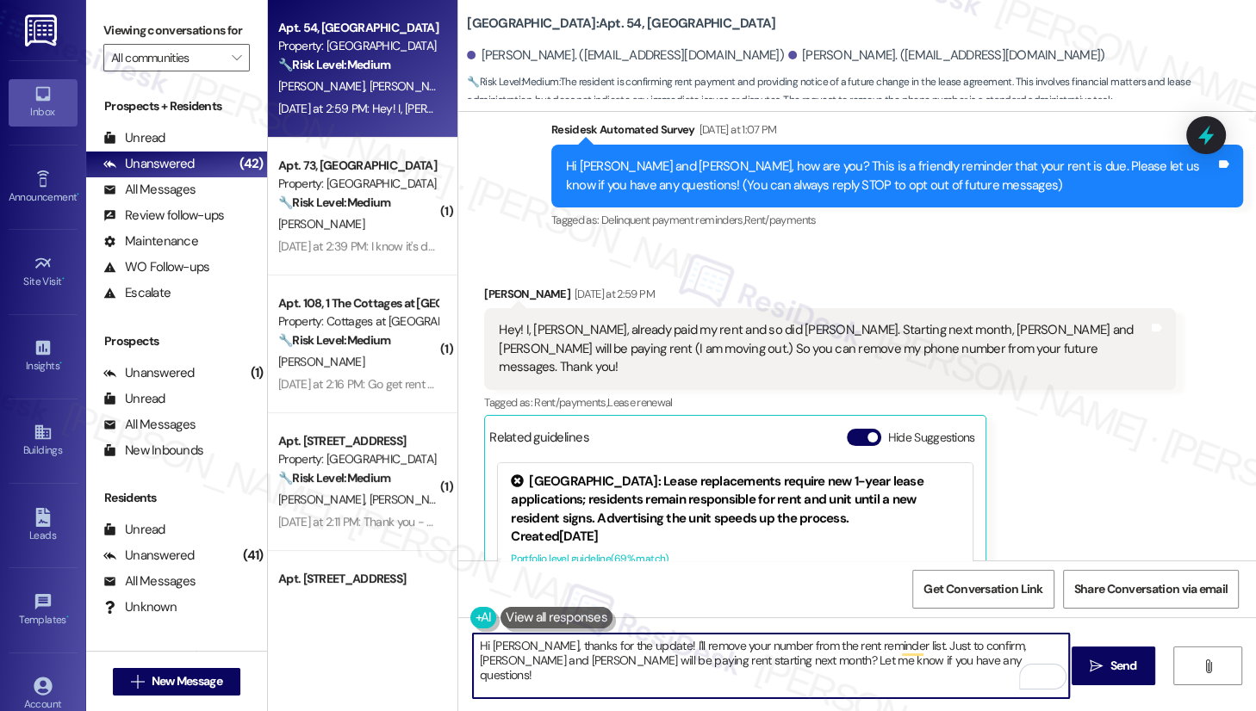
click at [631, 581] on textarea "Hi [PERSON_NAME], thanks for the update! I'll remove your number from the rent …" at bounding box center [771, 666] width 596 height 65
click at [770, 581] on textarea "Hi [PERSON_NAME], thanks for the update! I'll remove your number from the rent …" at bounding box center [771, 666] width 596 height 65
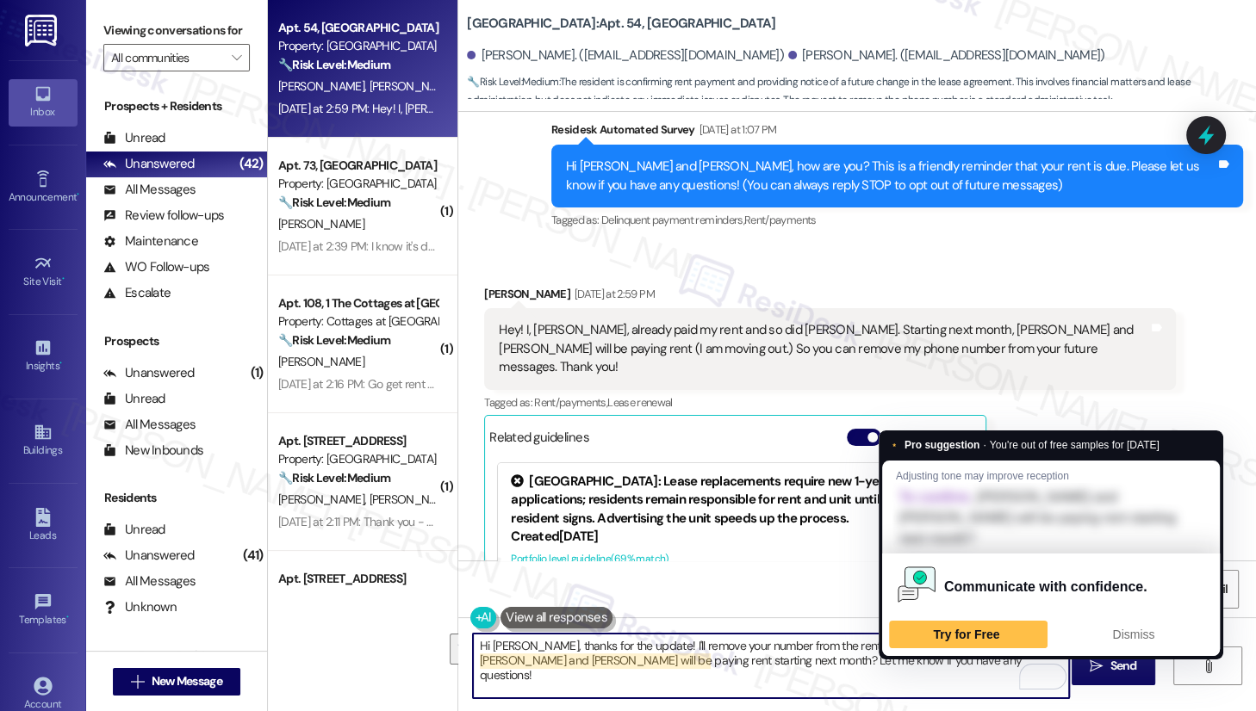
drag, startPoint x: 914, startPoint y: 662, endPoint x: 894, endPoint y: 646, distance: 25.7
click at [894, 581] on textarea "Hi [PERSON_NAME], thanks for the update! I'll remove your number from the rent …" at bounding box center [771, 666] width 596 height 65
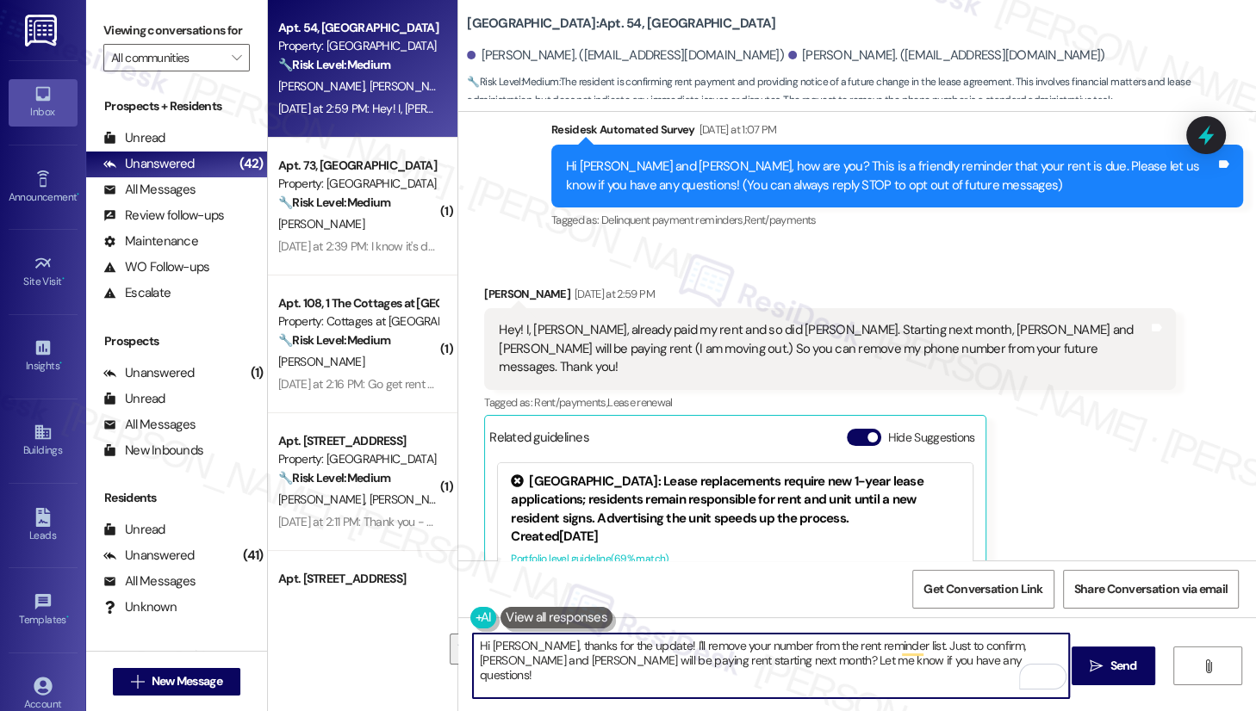
scroll to position [210, 0]
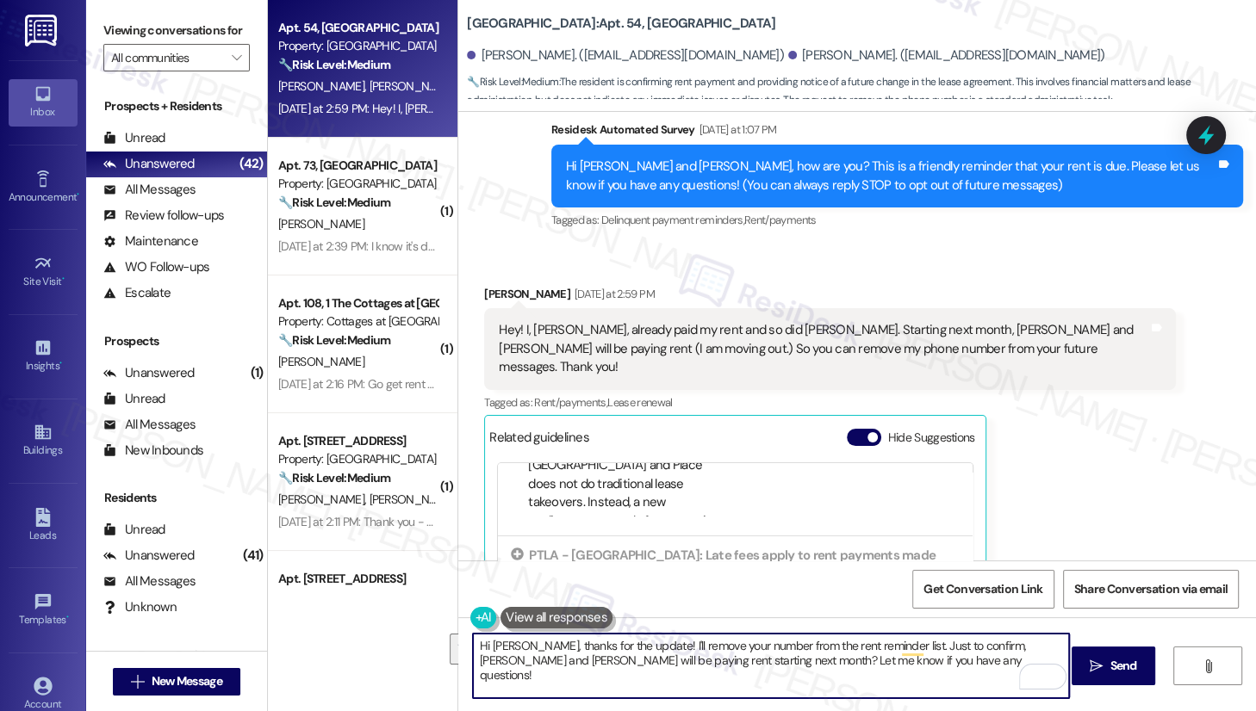
click at [622, 581] on textarea "Hi [PERSON_NAME], thanks for the update! I'll remove your number from the rent …" at bounding box center [771, 666] width 596 height 65
click at [836, 581] on textarea "Hi [PERSON_NAME], thanks for the update! I'll remove your number from the rent …" at bounding box center [771, 666] width 596 height 65
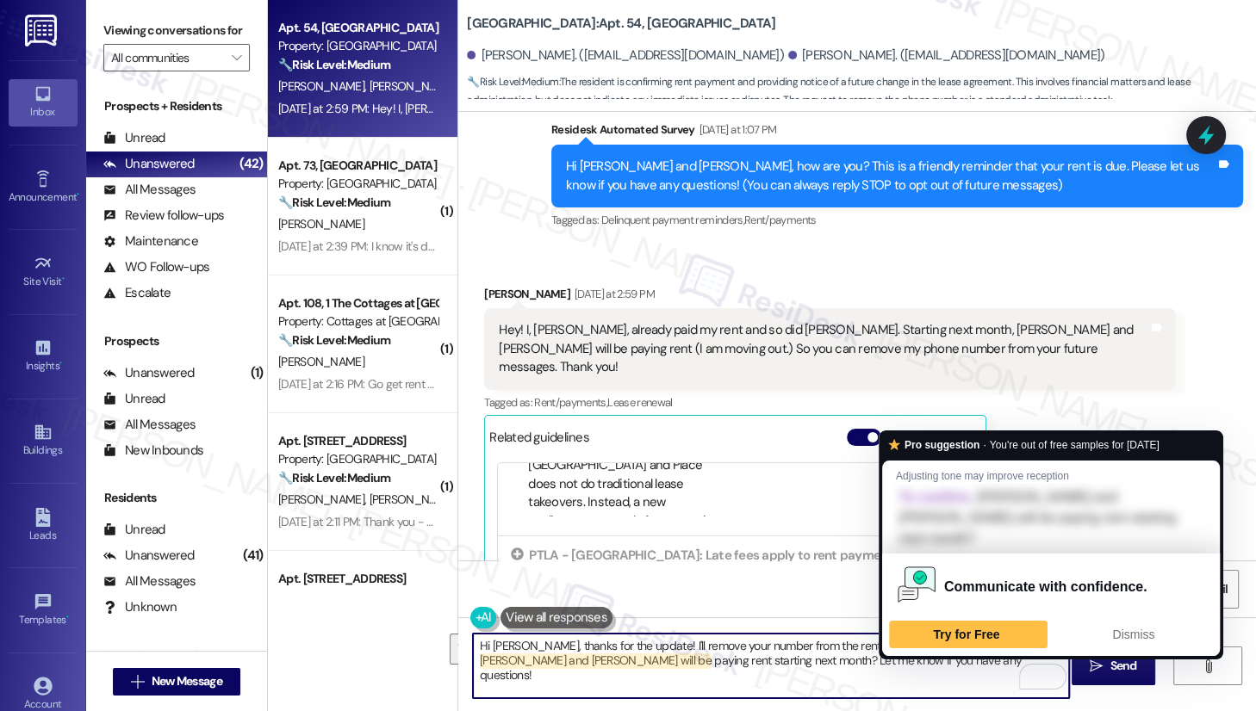
drag, startPoint x: 912, startPoint y: 665, endPoint x: 898, endPoint y: 650, distance: 20.7
click at [898, 581] on textarea "Hi [PERSON_NAME], thanks for the update! I'll remove your number from the rent …" at bounding box center [771, 666] width 596 height 65
click at [651, 581] on textarea "Hi [PERSON_NAME], thanks for the update! I'll remove your number from the rent …" at bounding box center [771, 666] width 596 height 65
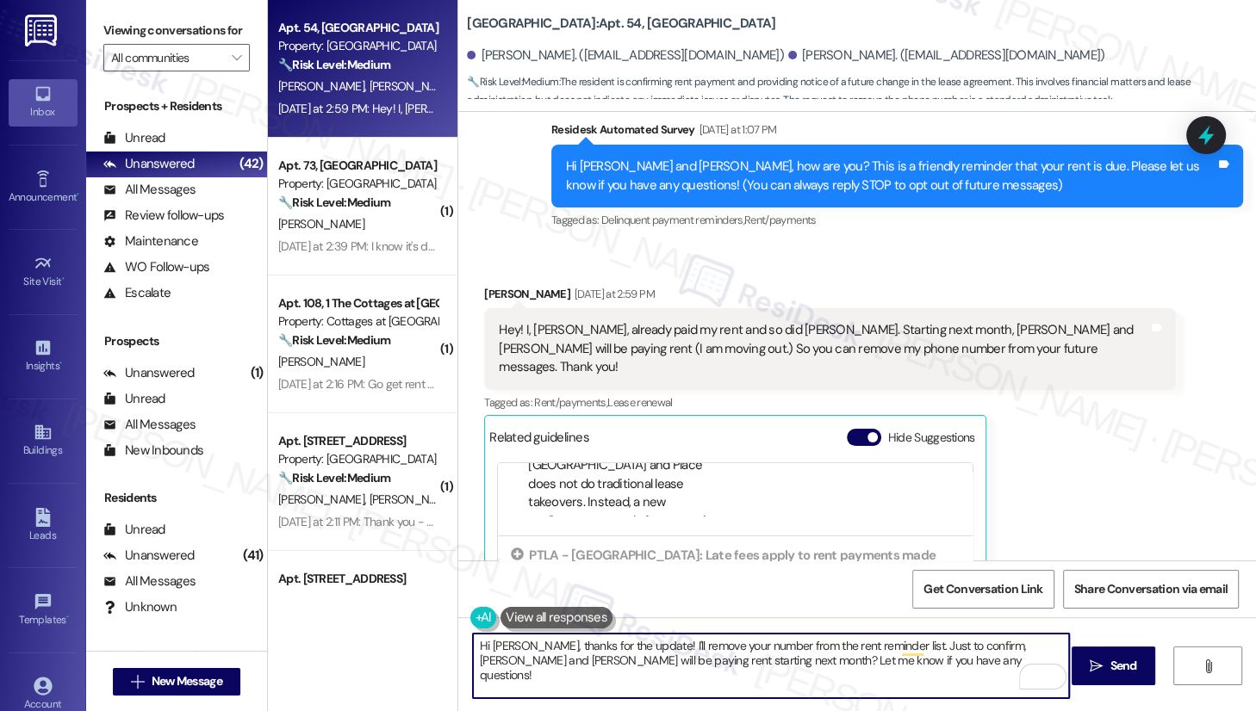
drag, startPoint x: 711, startPoint y: 662, endPoint x: 925, endPoint y: 665, distance: 214.5
click at [925, 581] on textarea "Hi [PERSON_NAME], thanks for the update! I'll remove your number from the rent …" at bounding box center [771, 666] width 596 height 65
drag, startPoint x: 925, startPoint y: 665, endPoint x: 703, endPoint y: 667, distance: 222.2
click at [703, 581] on textarea "Hi [PERSON_NAME], thanks for the update! I'll remove your number from the rent …" at bounding box center [771, 666] width 596 height 65
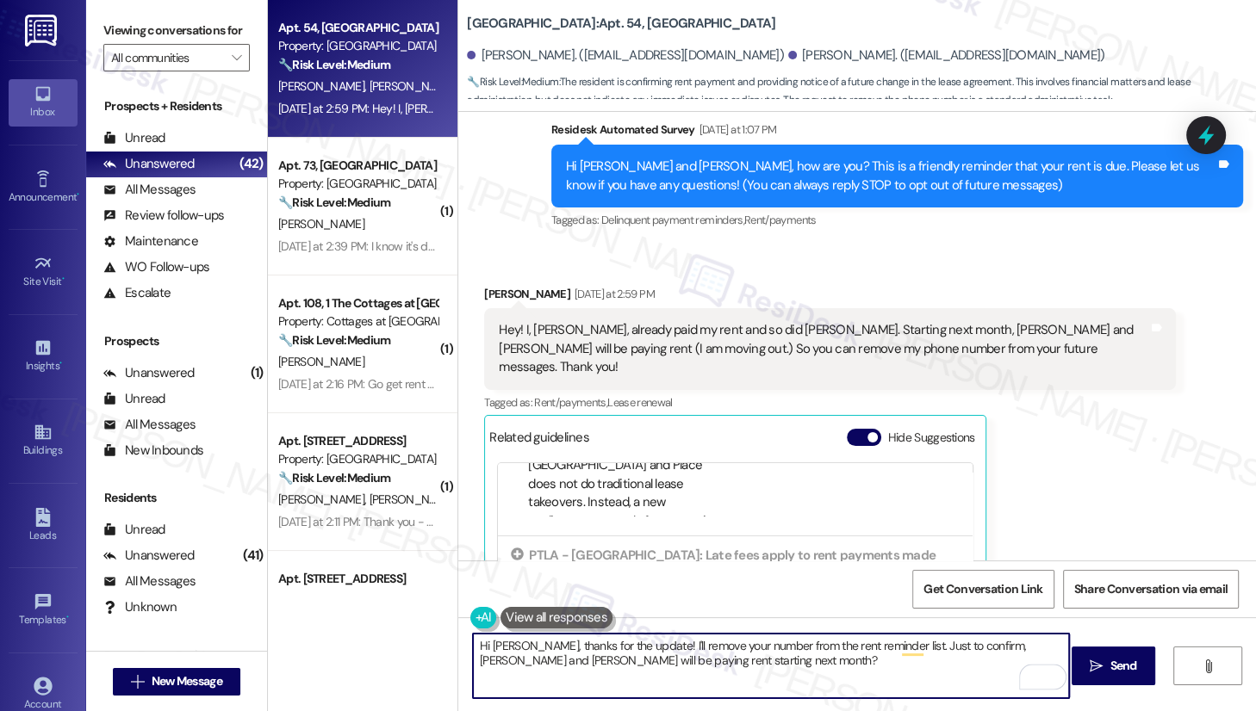
type textarea "Hi [PERSON_NAME], thanks for the update! I'll remove your number from the rent …"
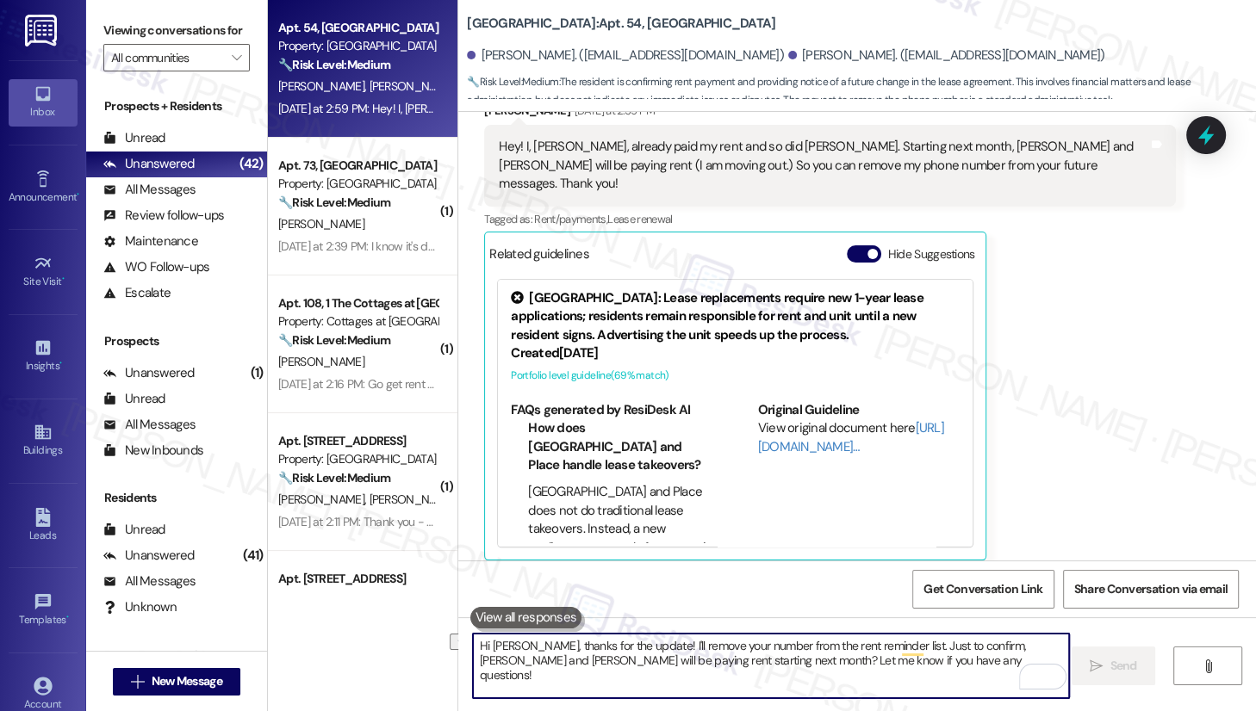
scroll to position [357, 0]
